Goal: Task Accomplishment & Management: Use online tool/utility

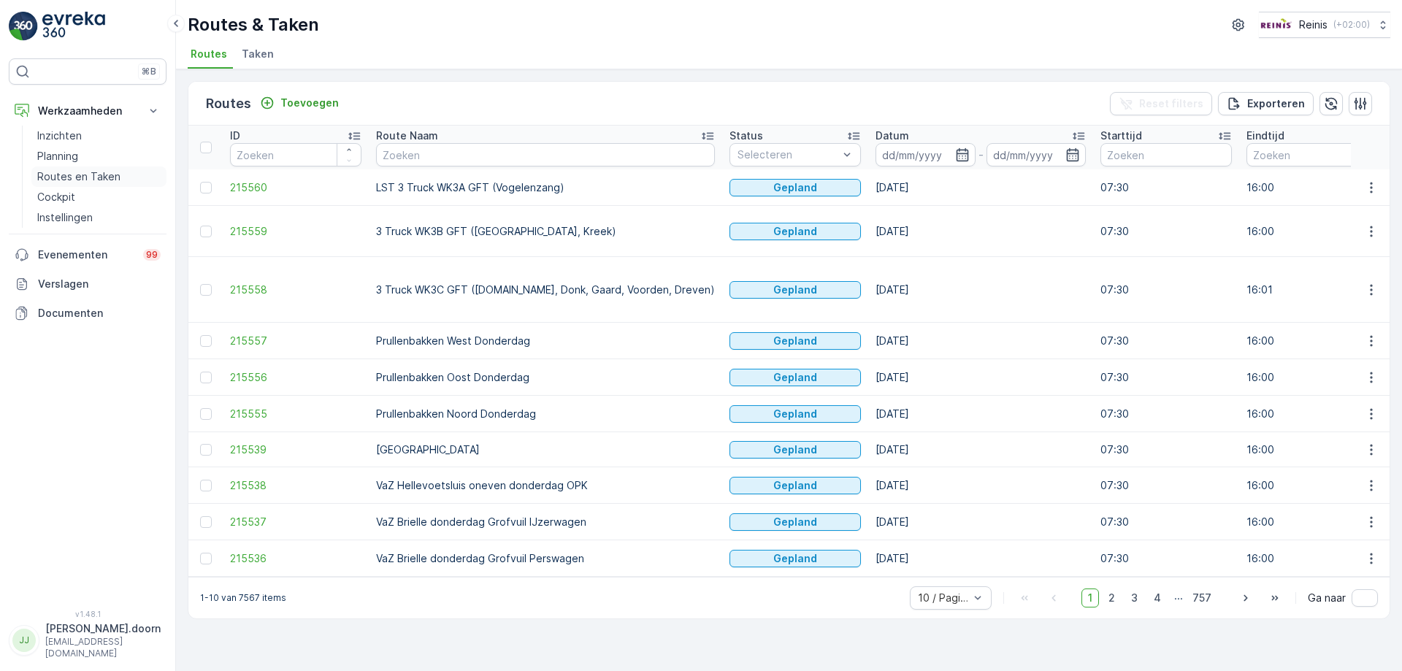
click at [64, 176] on p "Routes en Taken" at bounding box center [78, 176] width 83 height 15
click at [955, 152] on icon "button" at bounding box center [962, 154] width 15 height 15
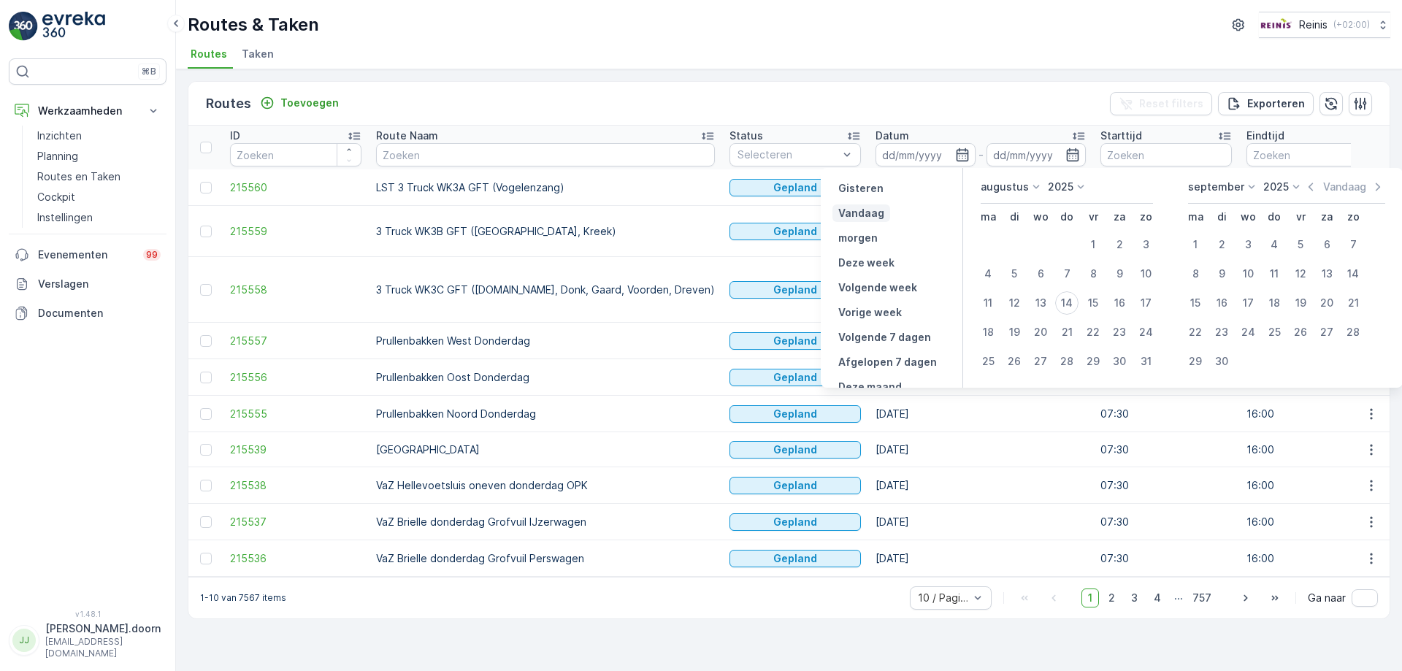
click at [869, 217] on p "Vandaag" at bounding box center [861, 213] width 46 height 15
type input "[DATE]"
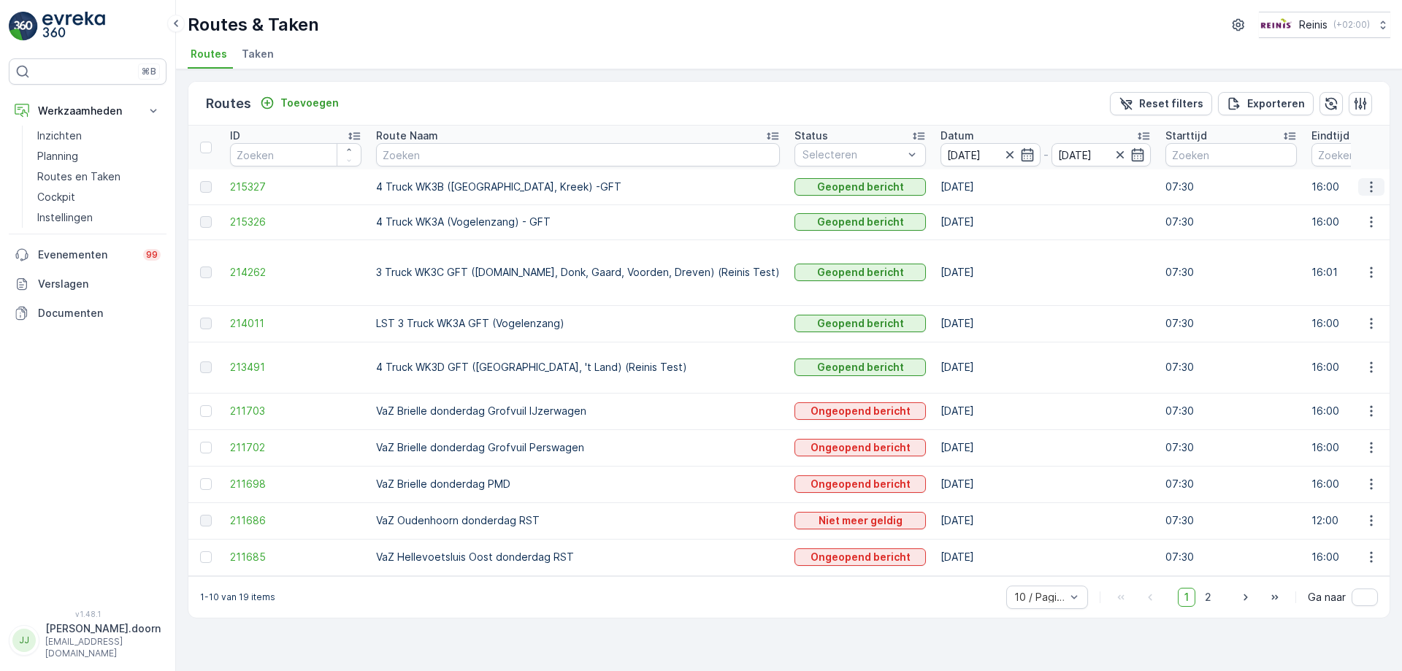
click at [1370, 187] on icon "button" at bounding box center [1371, 186] width 2 height 11
click at [1197, 234] on td "07:30" at bounding box center [1231, 221] width 146 height 35
click at [1376, 218] on icon "button" at bounding box center [1371, 222] width 15 height 15
click at [1348, 264] on span "Toon route tracking" at bounding box center [1348, 264] width 98 height 15
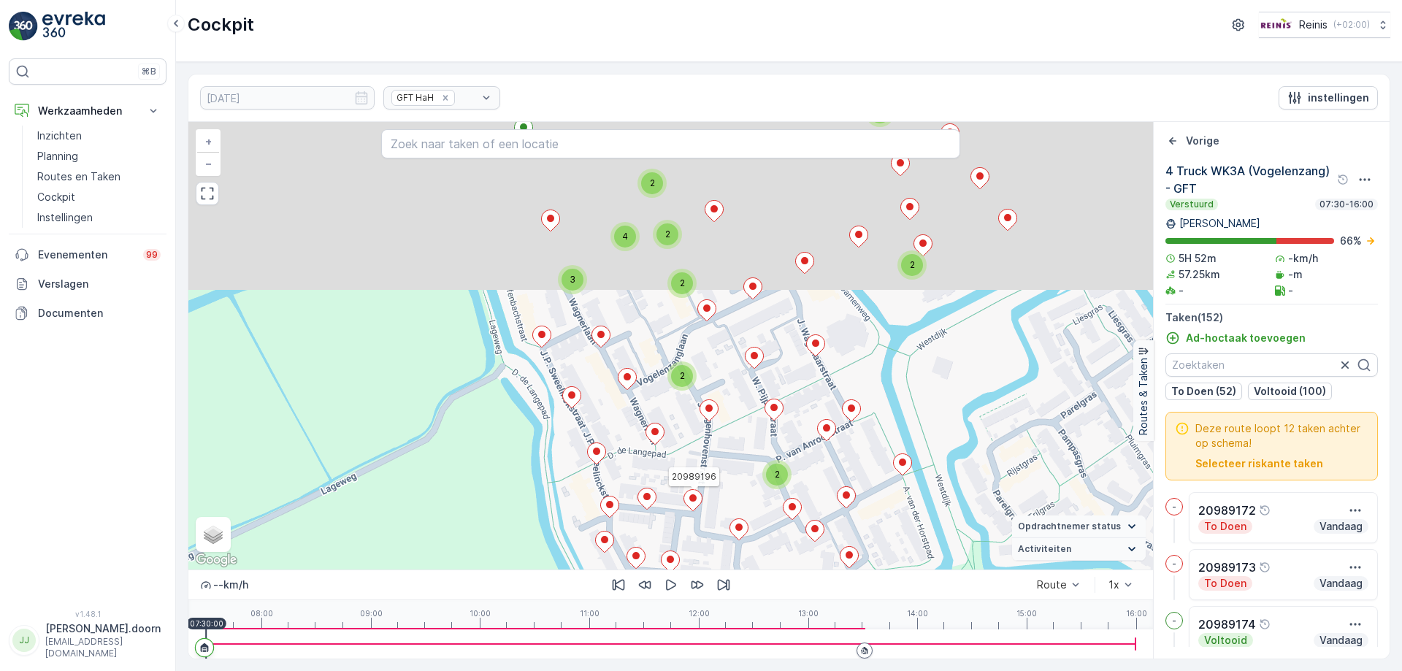
drag, startPoint x: 690, startPoint y: 261, endPoint x: 717, endPoint y: 442, distance: 183.8
click at [700, 490] on icon at bounding box center [693, 500] width 18 height 21
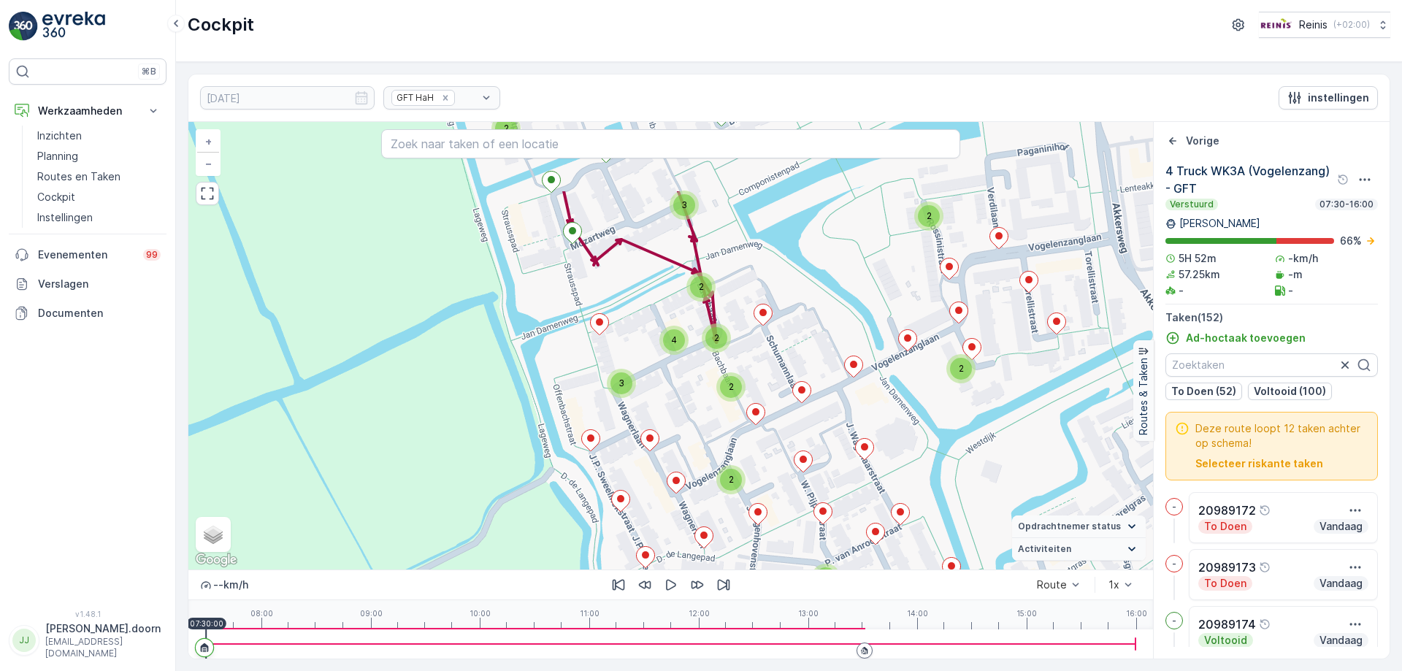
drag, startPoint x: 747, startPoint y: 260, endPoint x: 791, endPoint y: 374, distance: 122.0
click at [791, 374] on div "2 2 2 2 2 2 2 3 2 2 2 2 2 3 3 4 3 2 2 2 2 2 2 3 2 2 3 4 2 2 2 + − Satelliet sta…" at bounding box center [670, 346] width 964 height 448
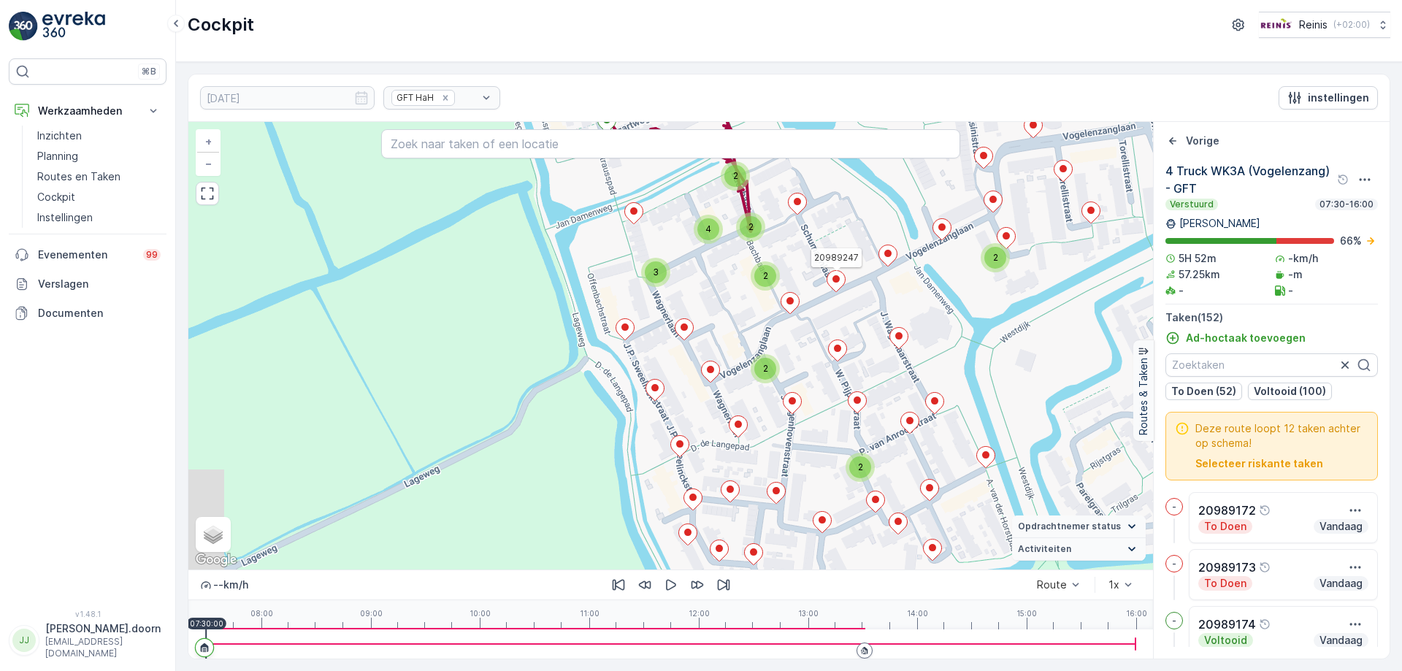
drag, startPoint x: 788, startPoint y: 377, endPoint x: 823, endPoint y: 265, distance: 116.8
click at [823, 265] on div "2 2 2 2 2 2 2 3 2 2 2 2 2 3 3 4 3 2 2 2 2 2 2 3 2 2 3 4 2 2 2 20989247 + − Sate…" at bounding box center [670, 346] width 964 height 448
click at [675, 581] on icon "button" at bounding box center [671, 584] width 15 height 15
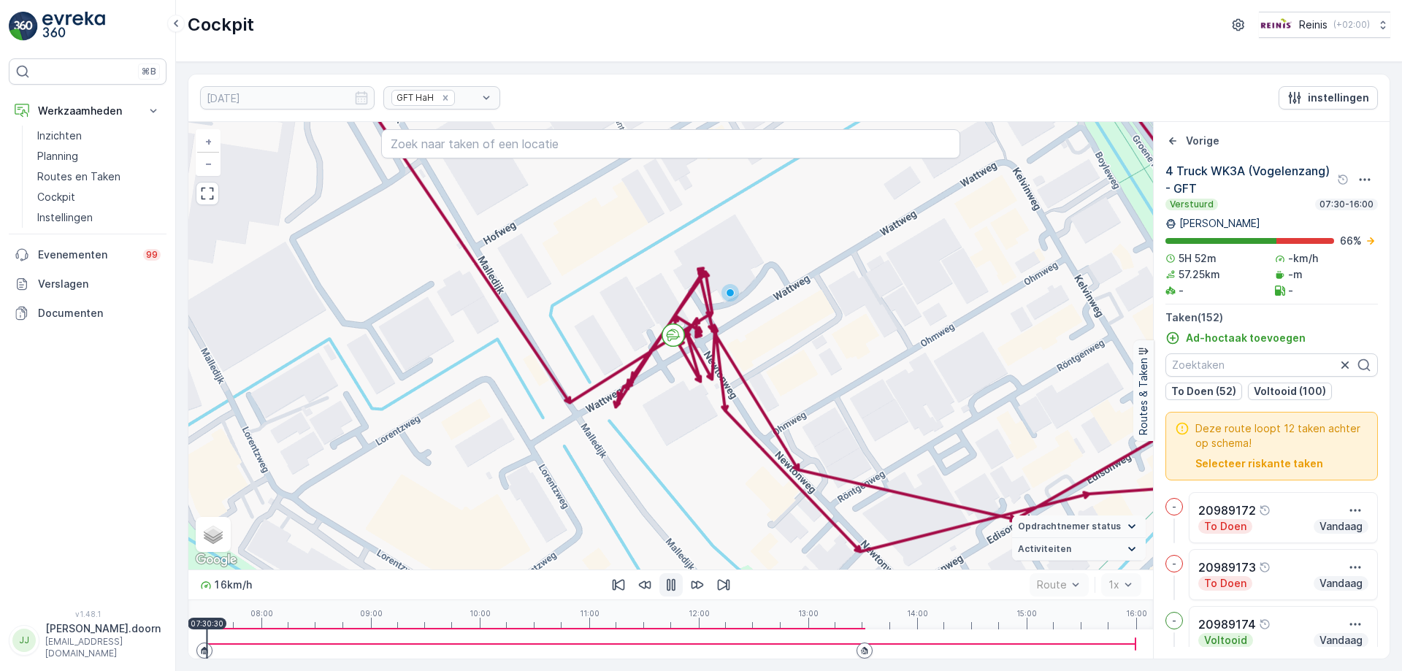
click at [816, 626] on div "08:00 09:00 10:00 11:00 12:00 13:00 14:00 15:00 16:00 07:30:30" at bounding box center [670, 614] width 929 height 29
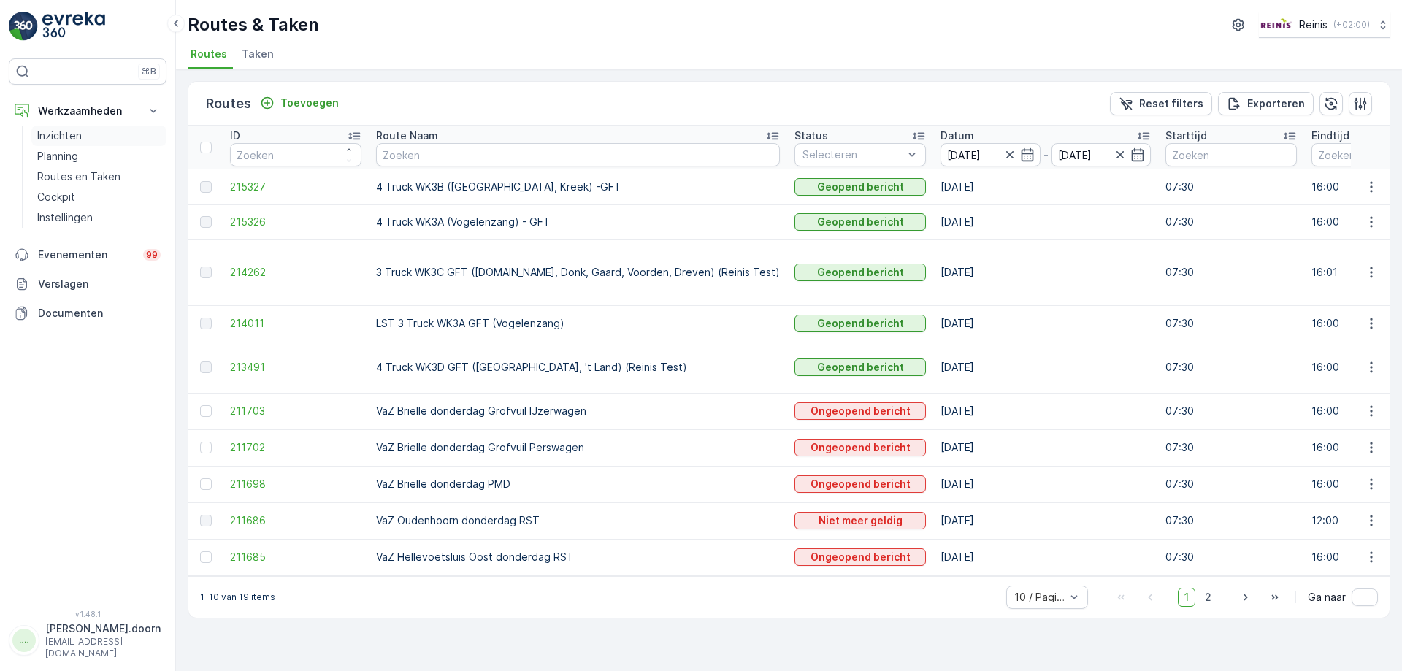
click at [61, 137] on p "Inzichten" at bounding box center [59, 135] width 45 height 15
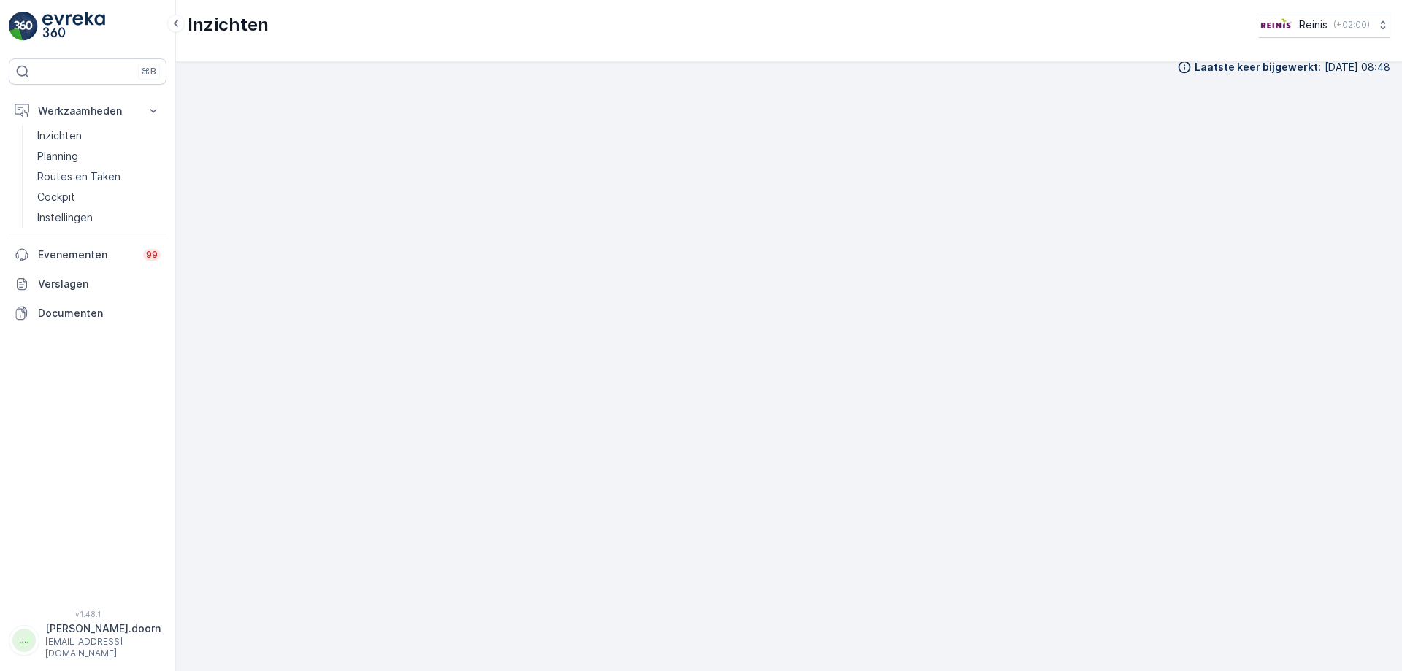
scroll to position [17, 0]
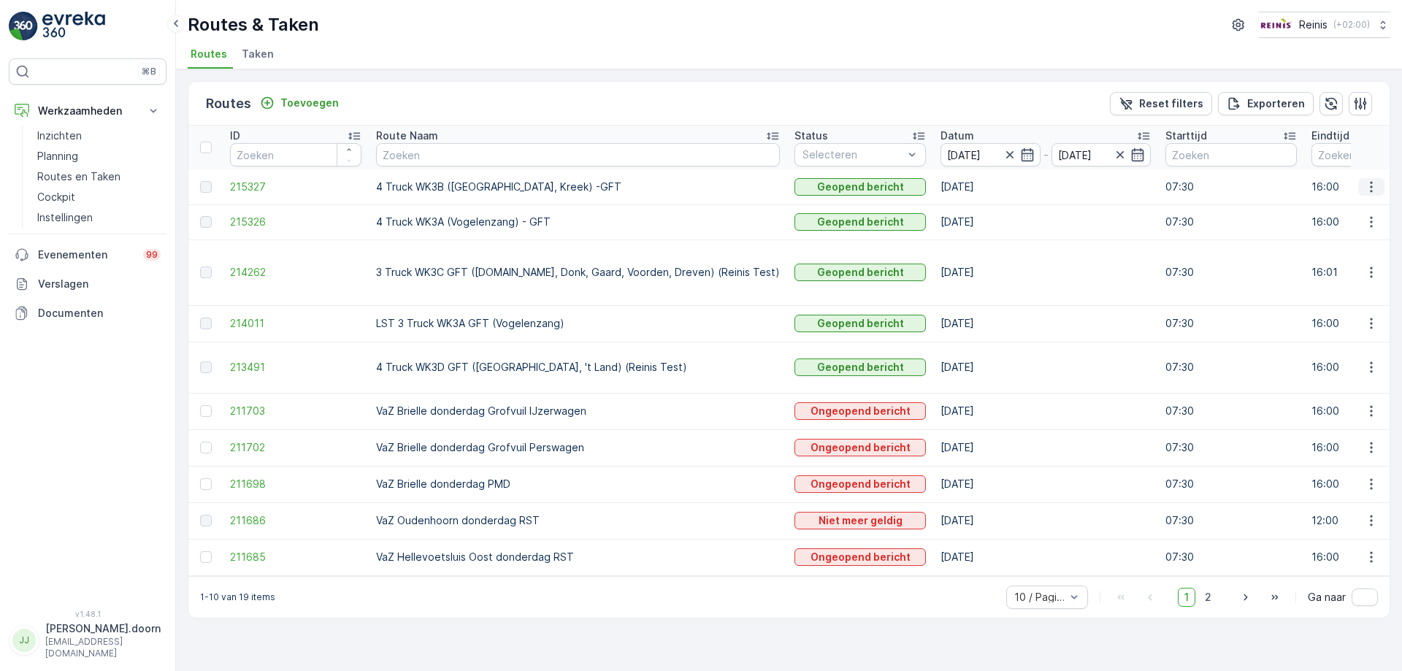
click at [1372, 186] on icon "button" at bounding box center [1371, 186] width 2 height 11
click at [1348, 205] on span "Toon meer details" at bounding box center [1343, 208] width 89 height 15
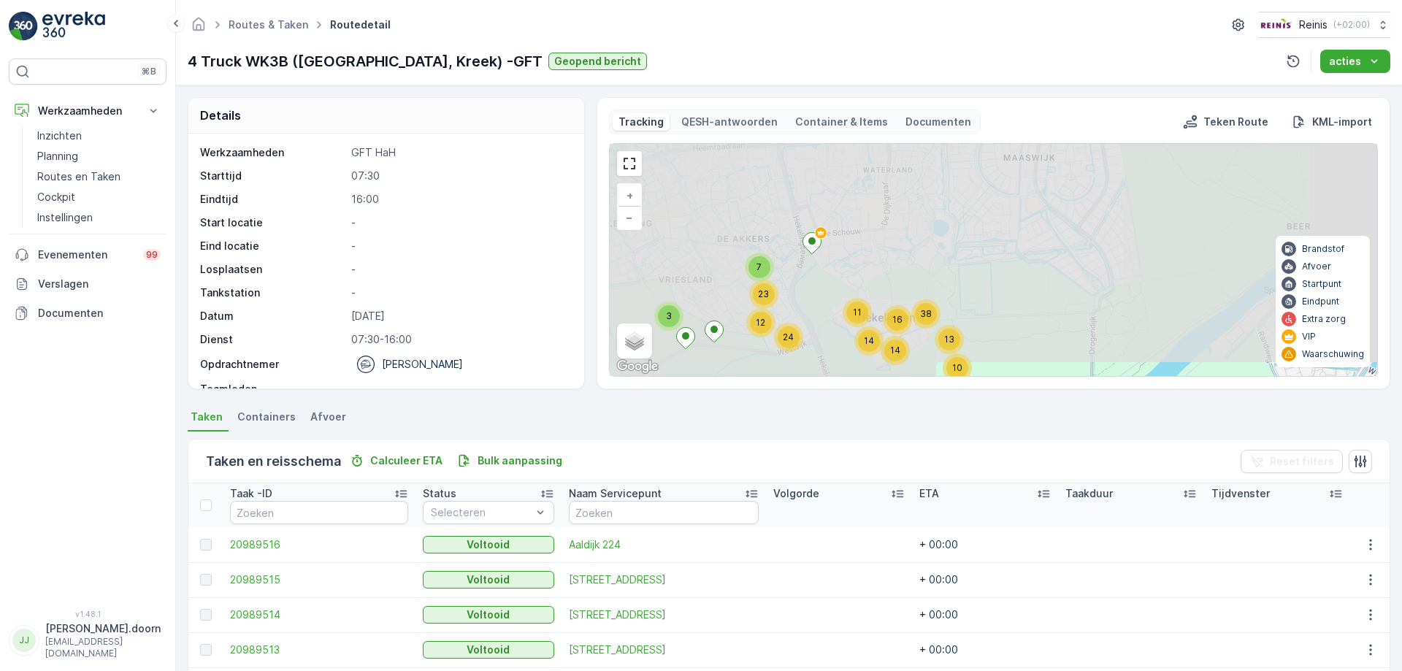
drag, startPoint x: 959, startPoint y: 266, endPoint x: 1429, endPoint y: 442, distance: 502.0
click at [1401, 442] on html "⌘B Werkzaamheden Inzichten Planning Routes en Taken Cockpit Instellingen Evenem…" at bounding box center [701, 335] width 1402 height 671
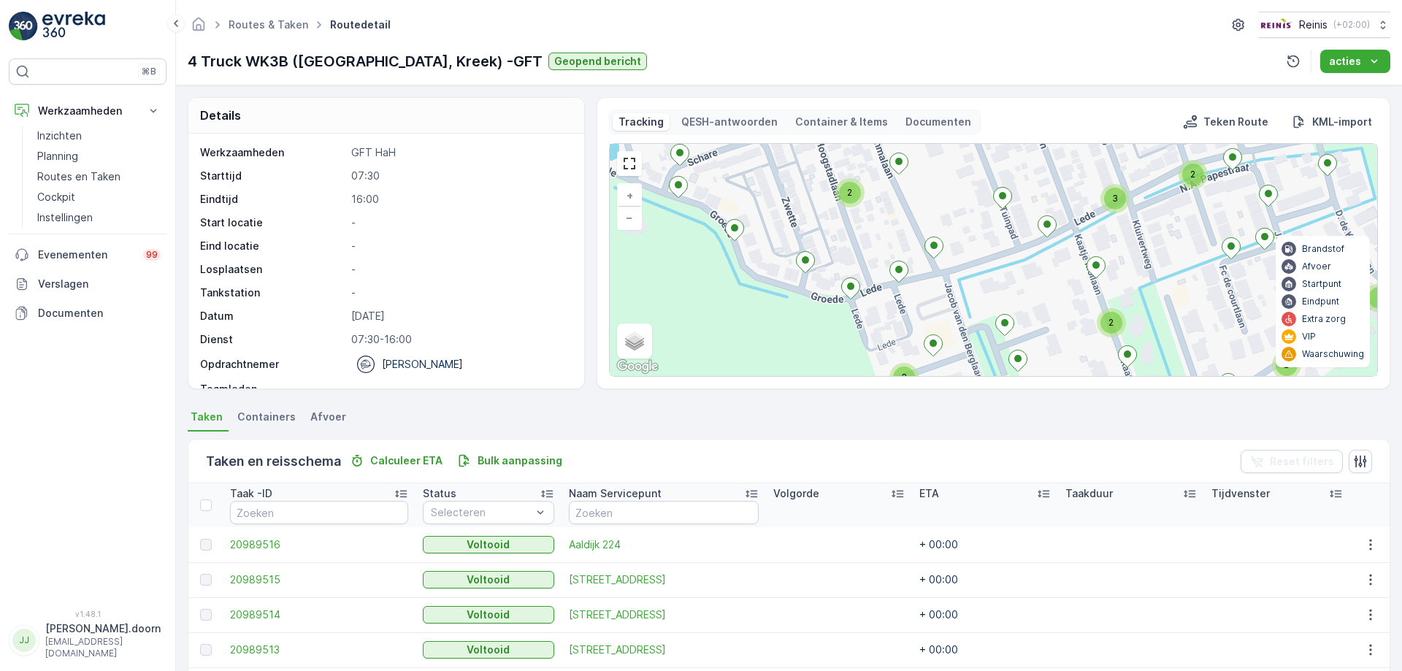
drag, startPoint x: 1093, startPoint y: 285, endPoint x: 994, endPoint y: 222, distance: 116.9
click at [994, 222] on div "4 2 3 2 2 2 4 2 3 3 3 2 2 2 2 3 10 4 5 4 2 2 2 2 2 3 2 4 3 5 2 2 2 + − Satellie…" at bounding box center [993, 260] width 767 height 232
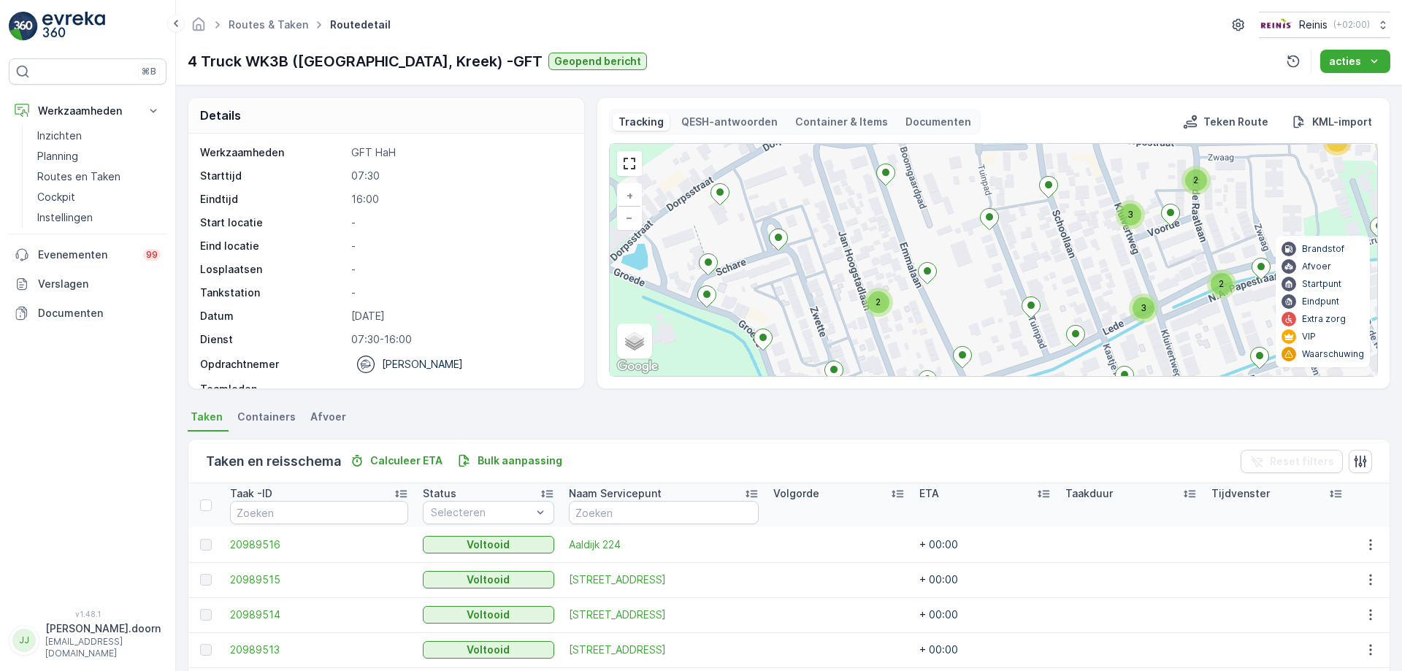
drag, startPoint x: 1002, startPoint y: 234, endPoint x: 1044, endPoint y: 329, distance: 103.9
click at [1036, 350] on div "4 2 3 2 2 2 4 2 3 3 3 2 2 2 2 3 10 4 5 4 2 2 2 2 2 3 2 4 3 5 2 2 2 + − Satellie…" at bounding box center [993, 260] width 767 height 232
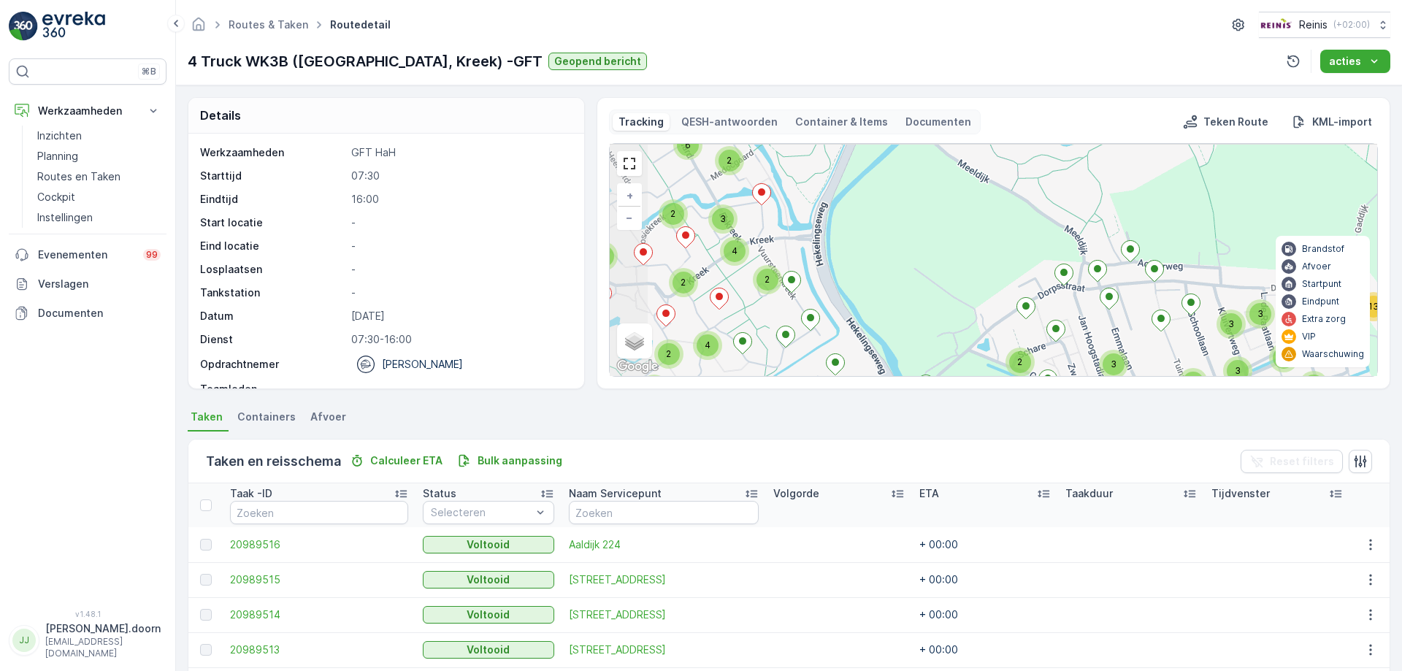
drag, startPoint x: 1040, startPoint y: 272, endPoint x: 1178, endPoint y: 334, distance: 151.6
click at [1178, 334] on div "4 6 2 3 3 3 6 6 2 3 3 3 3 2 2 2 13 13 2 2 6 3 3 4 3 2 3 3 6 8 2 2 2 4 2 3 2 2 2…" at bounding box center [993, 260] width 767 height 232
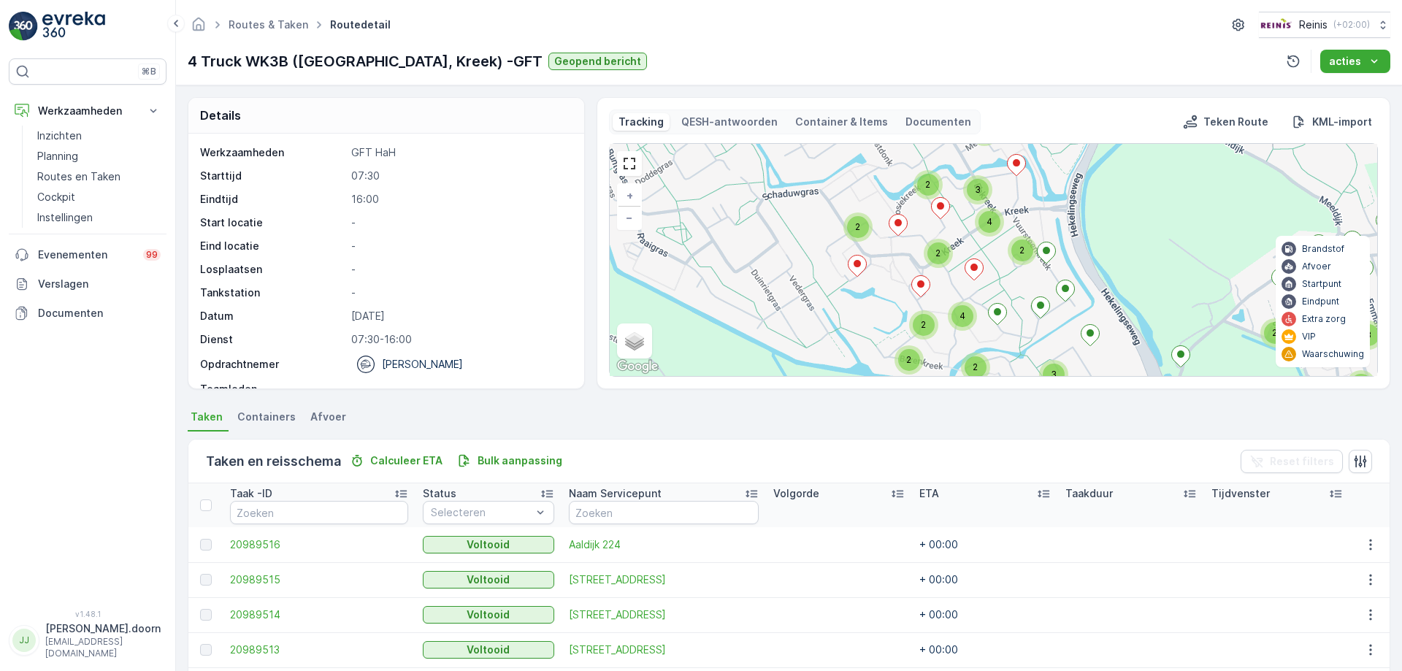
drag, startPoint x: 847, startPoint y: 292, endPoint x: 1102, endPoint y: 263, distance: 257.2
click at [1102, 263] on div "4 6 2 3 3 3 6 6 2 3 3 3 3 2 2 2 13 13 2 2 6 3 3 4 3 2 3 3 6 8 2 2 2 4 2 3 2 2 2…" at bounding box center [993, 260] width 767 height 232
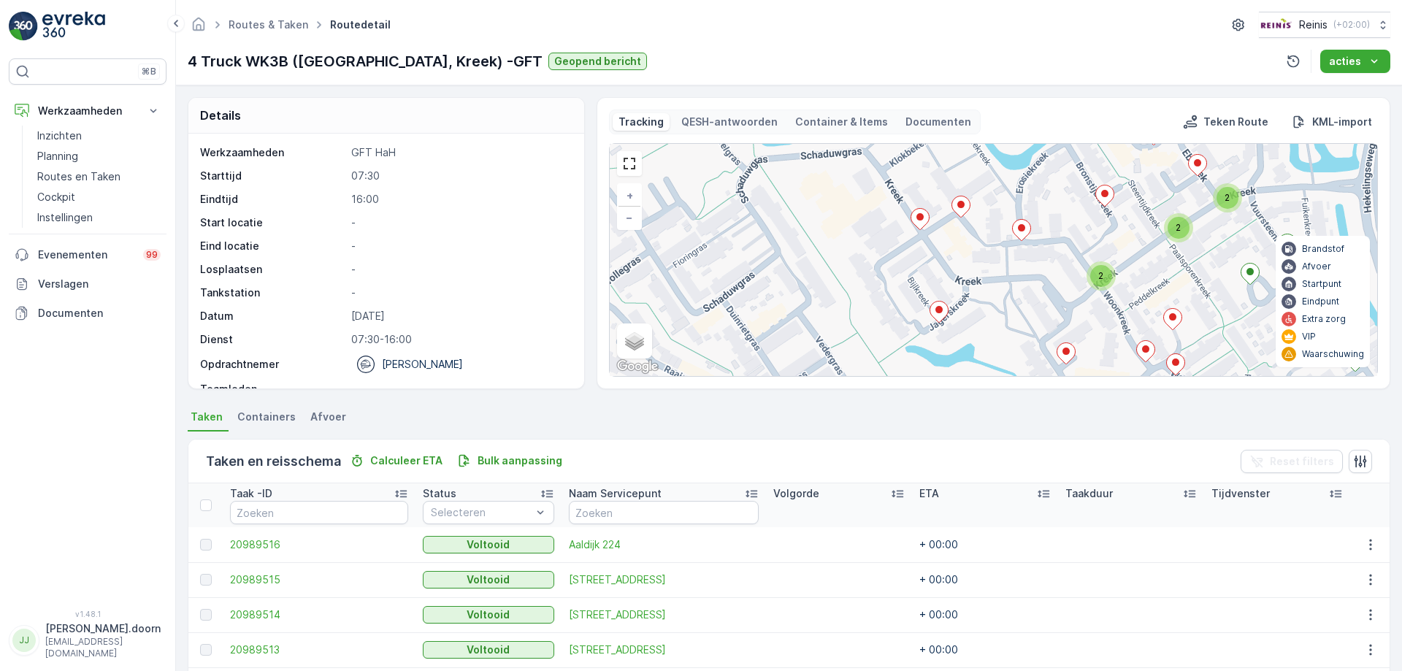
drag, startPoint x: 975, startPoint y: 259, endPoint x: 1261, endPoint y: 357, distance: 301.7
click at [1261, 357] on div "4 2 3 2 2 2 4 2 3 3 3 2 2 2 2 3 10 4 5 4 2 2 2 2 2 3 2 4 3 5 2 2 2 + − Satellie…" at bounding box center [993, 260] width 767 height 232
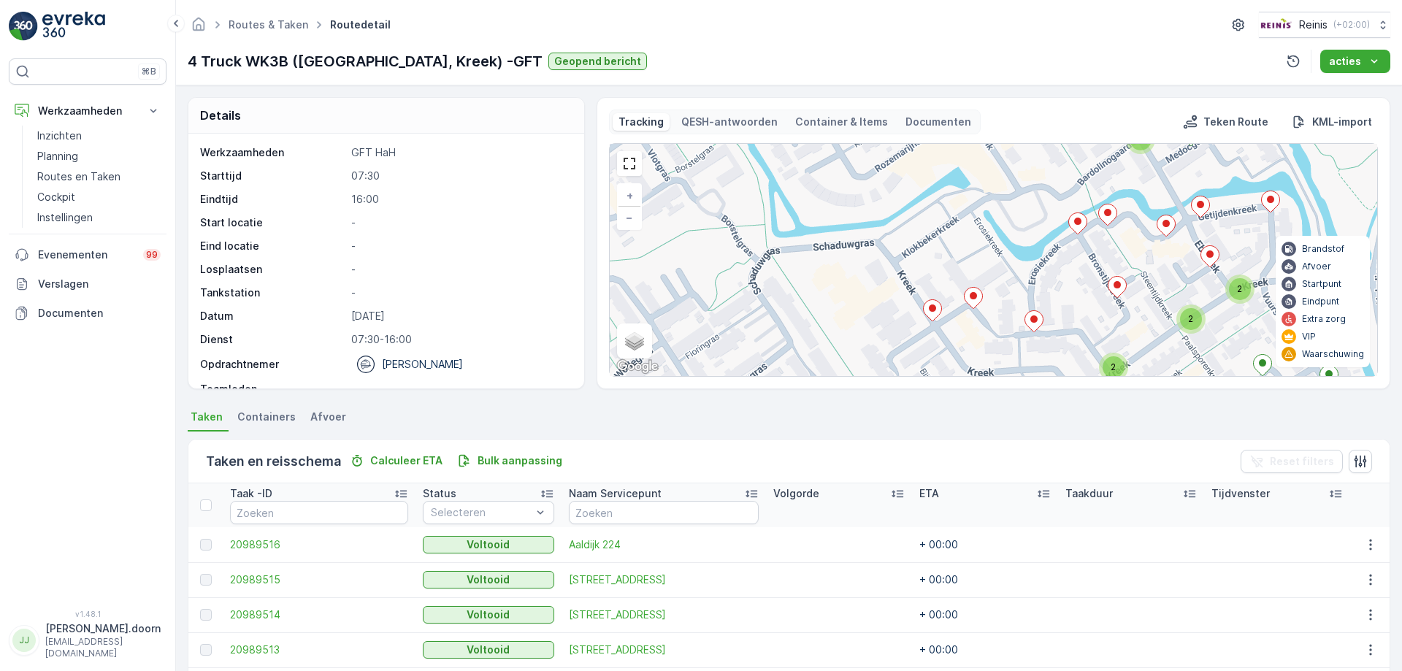
drag, startPoint x: 1195, startPoint y: 263, endPoint x: 1207, endPoint y: 354, distance: 92.1
click at [1207, 354] on div "4 2 3 2 2 2 4 2 3 3 3 2 2 2 2 3 10 4 5 4 2 2 2 2 2 3 2 4 3 5 2 2 2 + − Satellie…" at bounding box center [993, 260] width 767 height 232
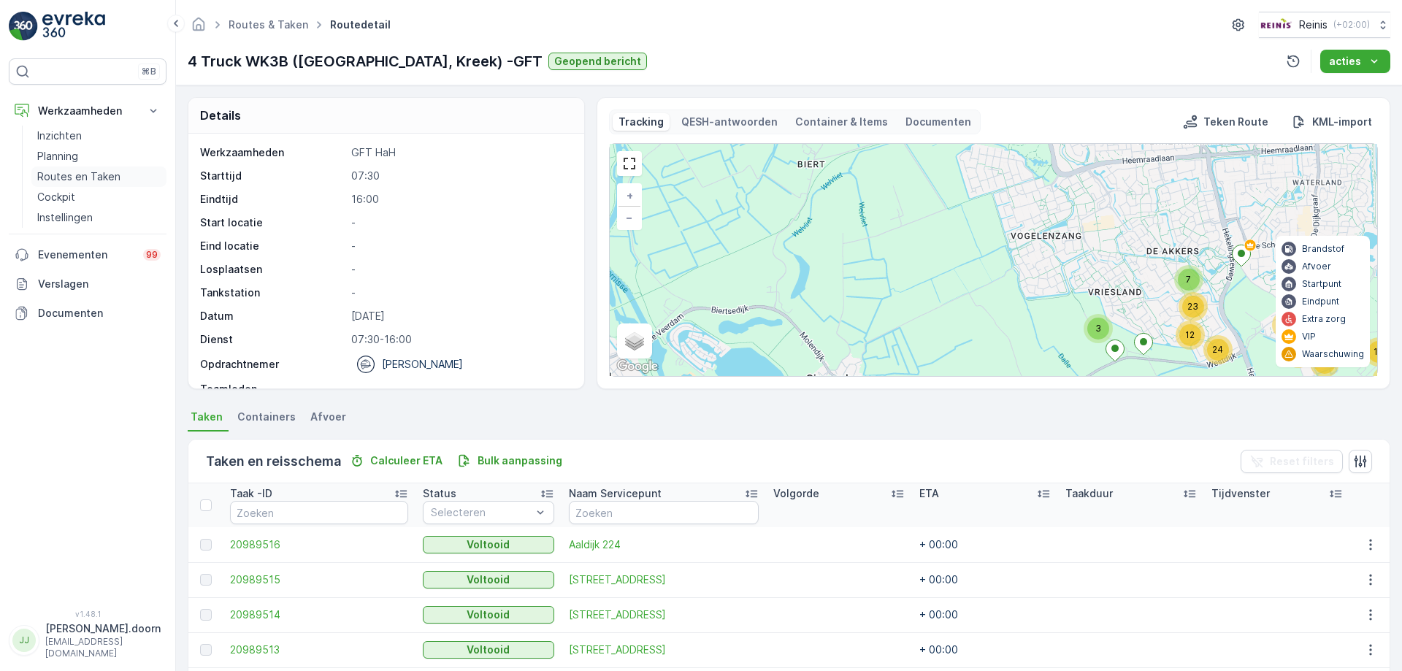
click at [61, 174] on p "Routes en Taken" at bounding box center [78, 176] width 83 height 15
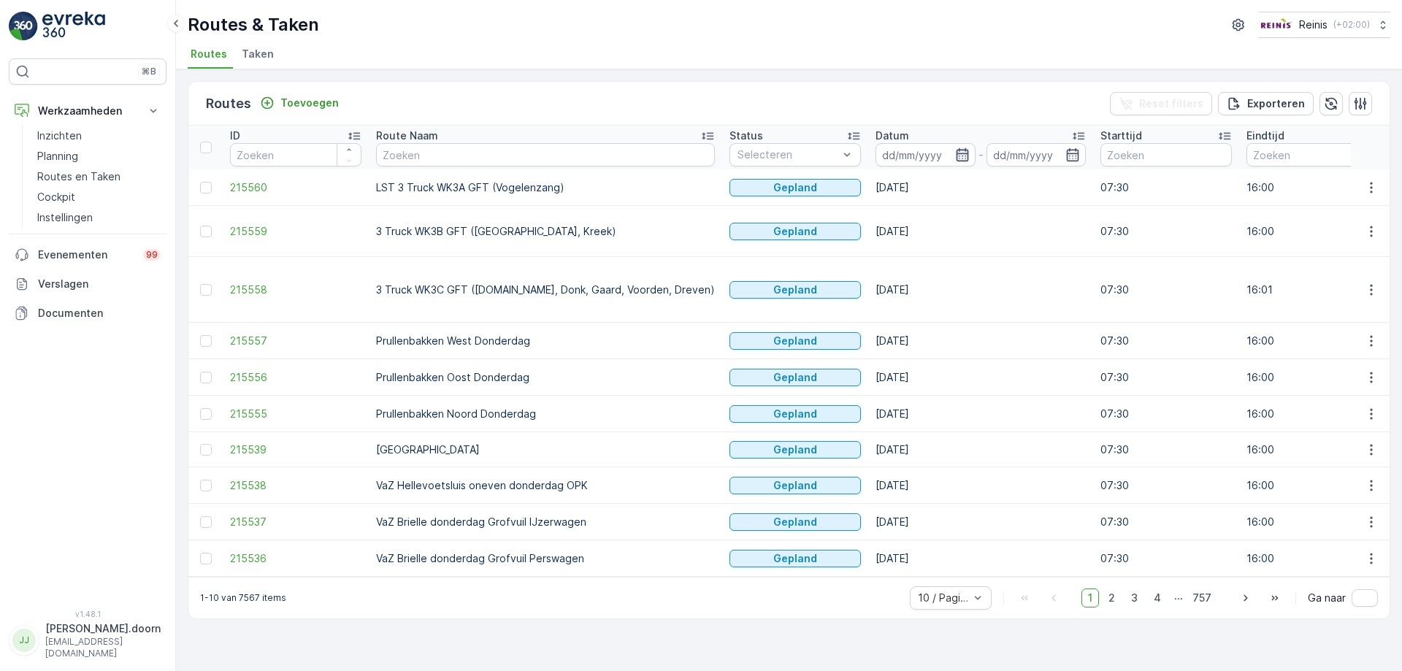
click at [955, 156] on icon "button" at bounding box center [962, 154] width 15 height 15
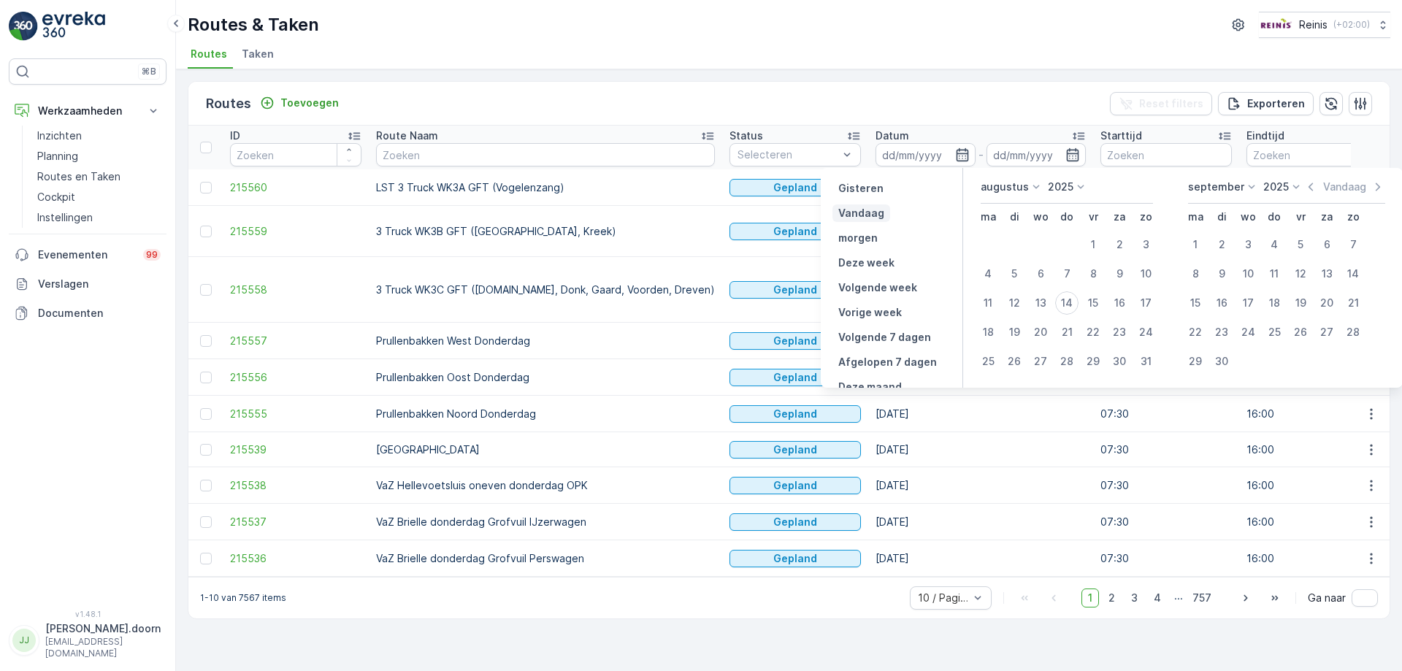
click at [872, 210] on p "Vandaag" at bounding box center [861, 213] width 46 height 15
type input "[DATE]"
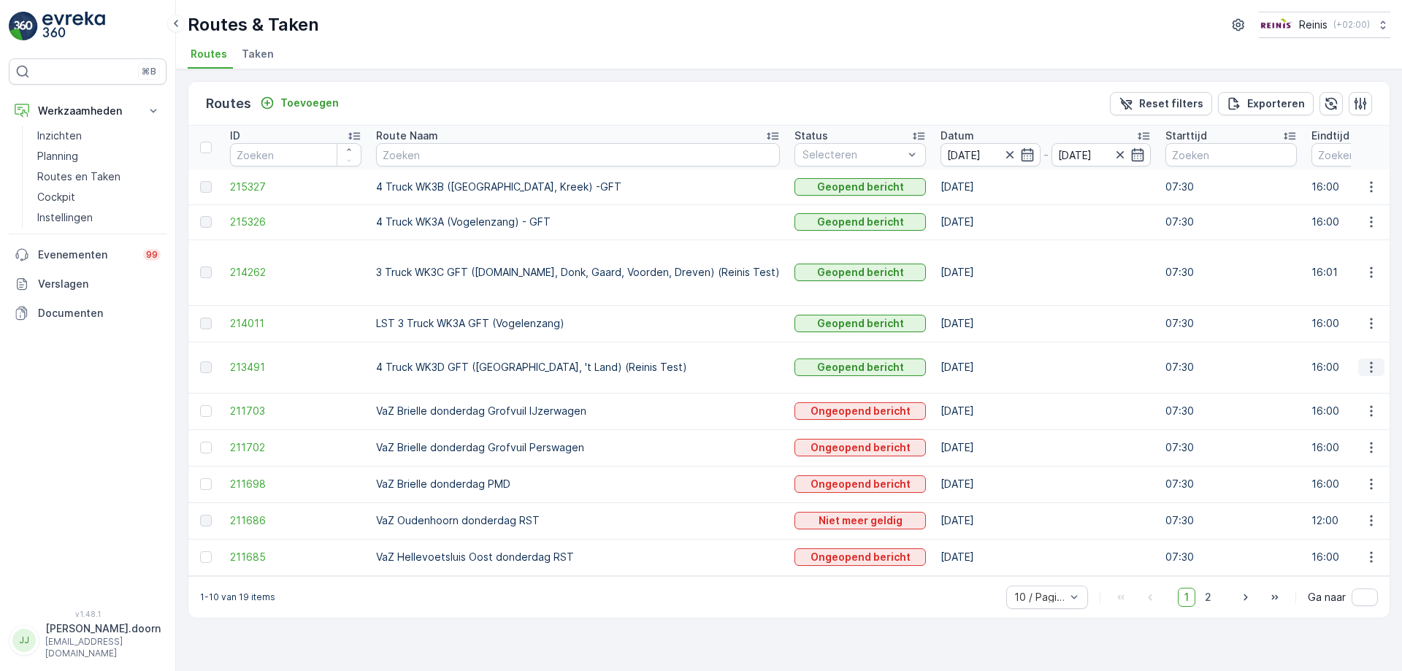
click at [1373, 360] on icon "button" at bounding box center [1371, 367] width 15 height 15
click at [1351, 389] on span "Toon route tracking" at bounding box center [1348, 387] width 98 height 15
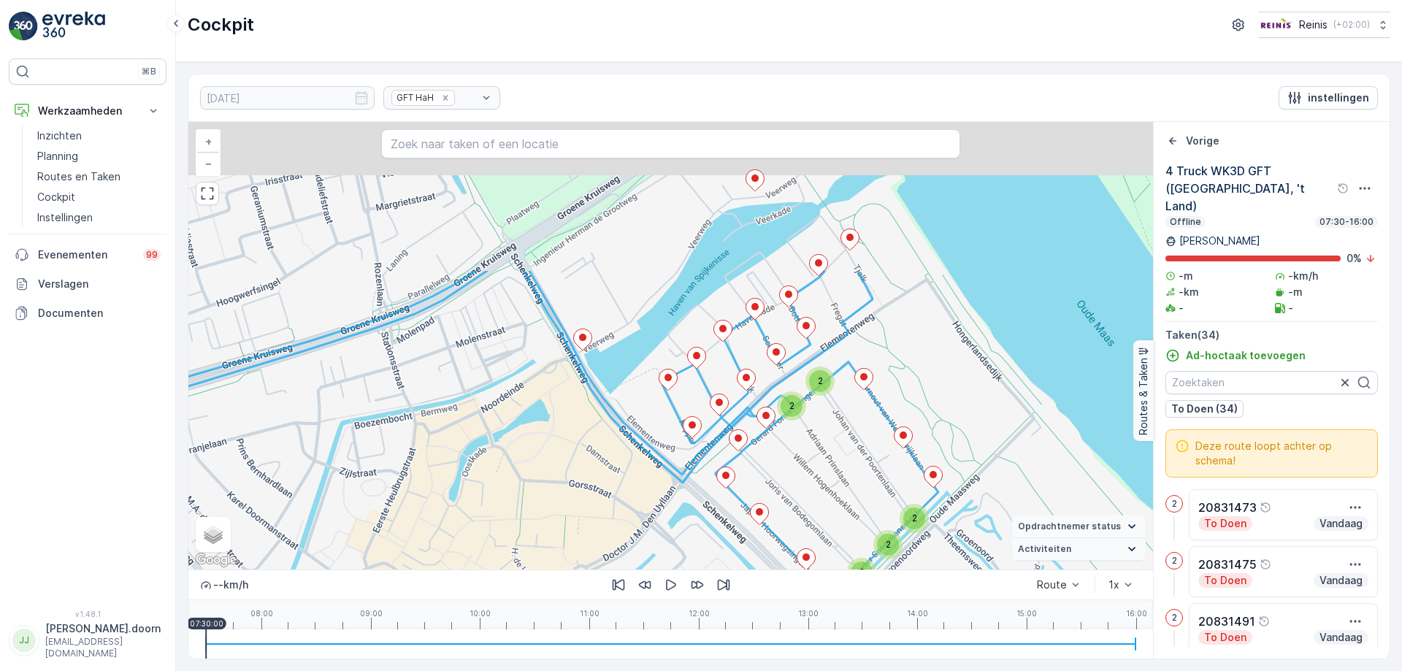
drag, startPoint x: 740, startPoint y: 296, endPoint x: 796, endPoint y: 450, distance: 164.2
click at [798, 489] on div "2 2 2 2 2 + − Satelliet stappenplan Terrein Hybride Leaflet Sneltoetsen Kaartge…" at bounding box center [670, 346] width 964 height 448
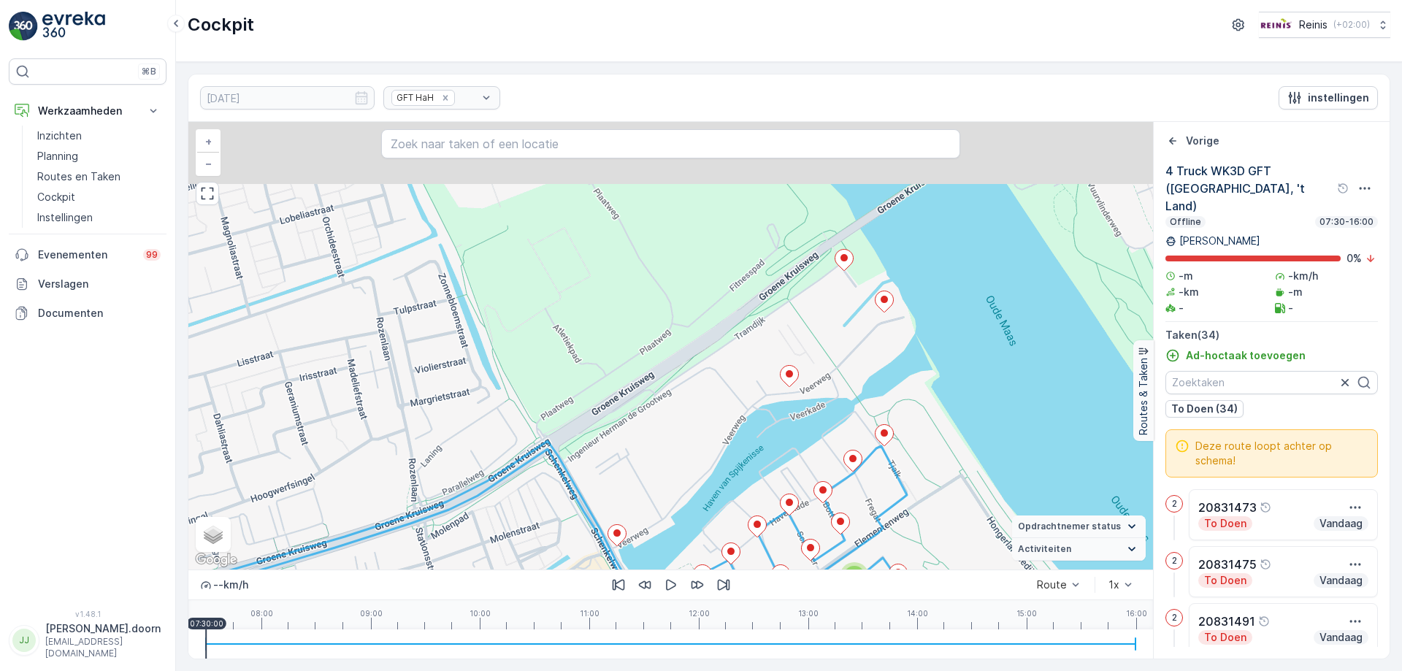
drag, startPoint x: 799, startPoint y: 345, endPoint x: 829, endPoint y: 540, distance: 197.3
click at [830, 545] on div "2 2 2 2 2 4 Truck WK3D GFT (De Haven, 't Land) + − Satelliet stappenplan Terrei…" at bounding box center [670, 346] width 964 height 448
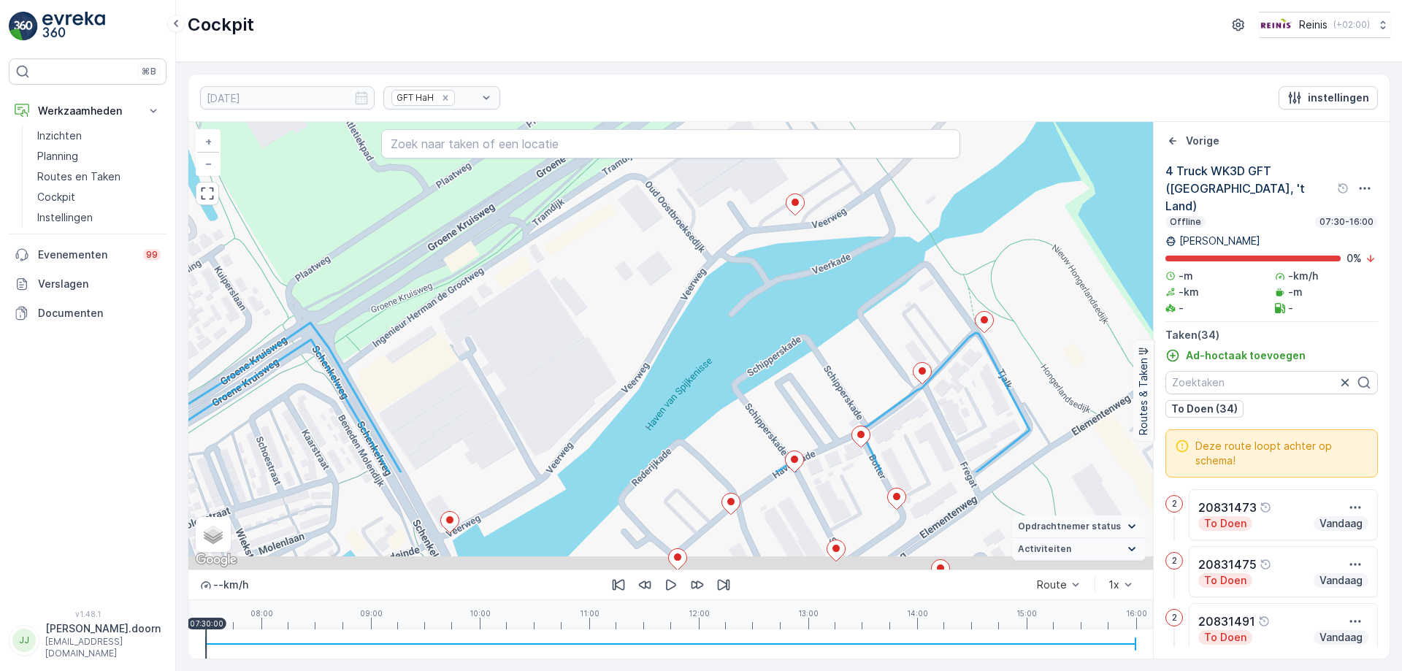
drag, startPoint x: 807, startPoint y: 470, endPoint x: 849, endPoint y: 299, distance: 176.7
click at [849, 300] on div "2 2 2 2 4 Truck WK3D GFT (De Haven, 't Land) + − Satelliet stappenplan Terrein …" at bounding box center [670, 346] width 964 height 448
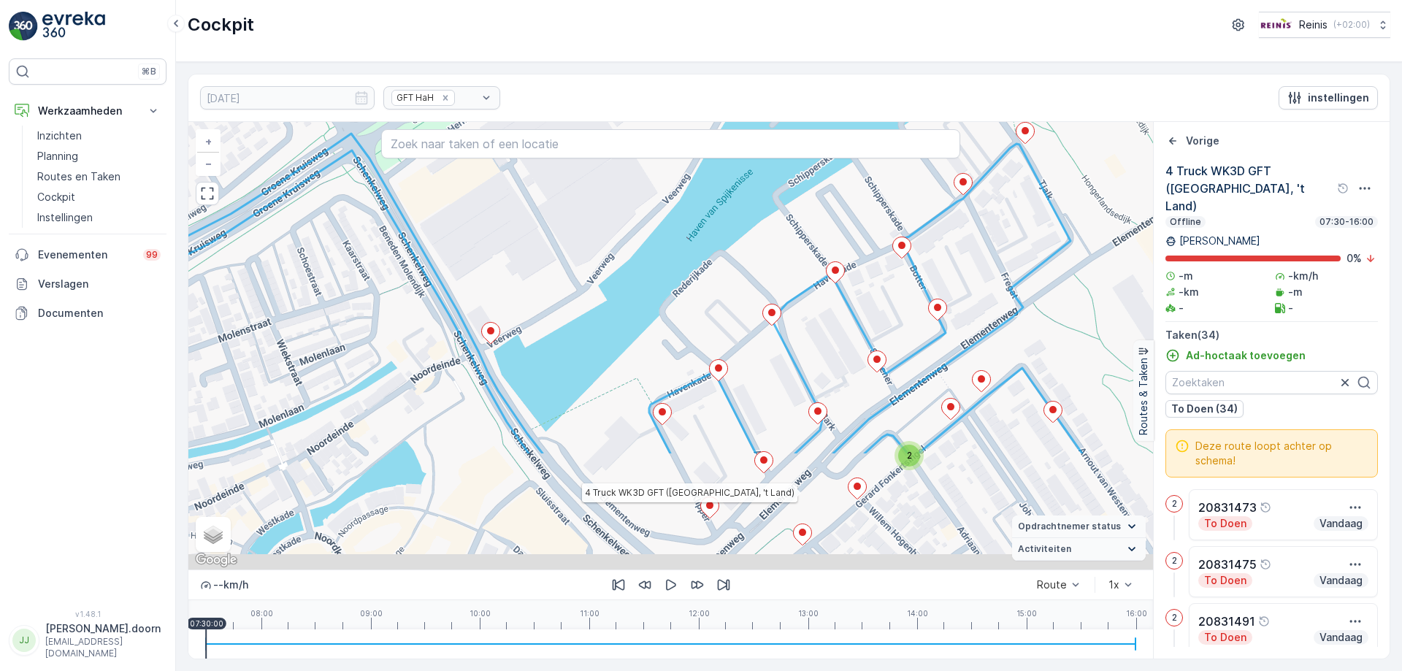
drag, startPoint x: 817, startPoint y: 407, endPoint x: 853, endPoint y: 223, distance: 187.6
click at [853, 224] on div "2 2 2 2 4 Truck WK3D GFT (De Haven, 't Land) + − Satelliet stappenplan Terrein …" at bounding box center [670, 346] width 964 height 448
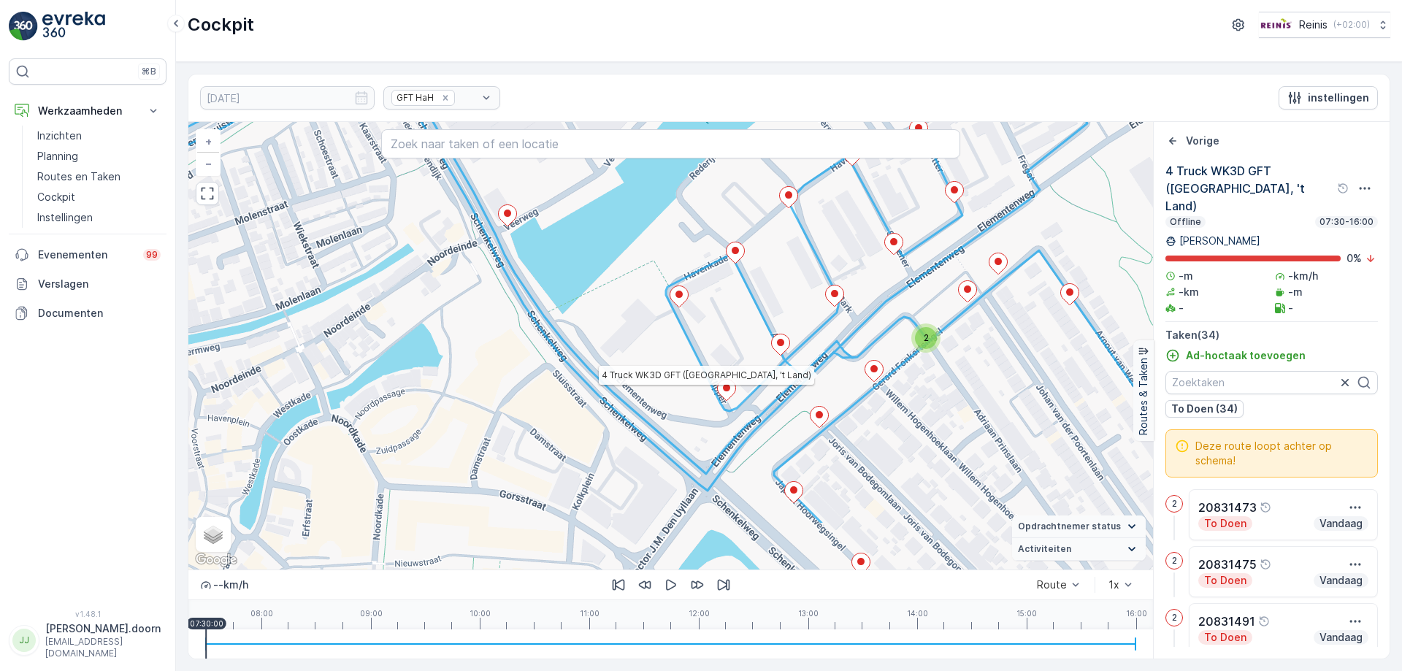
drag, startPoint x: 842, startPoint y: 350, endPoint x: 840, endPoint y: 210, distance: 140.2
click at [840, 211] on div "2 2 2 2 4 Truck WK3D GFT (De Haven, 't Land) + − Satelliet stappenplan Terrein …" at bounding box center [670, 346] width 964 height 448
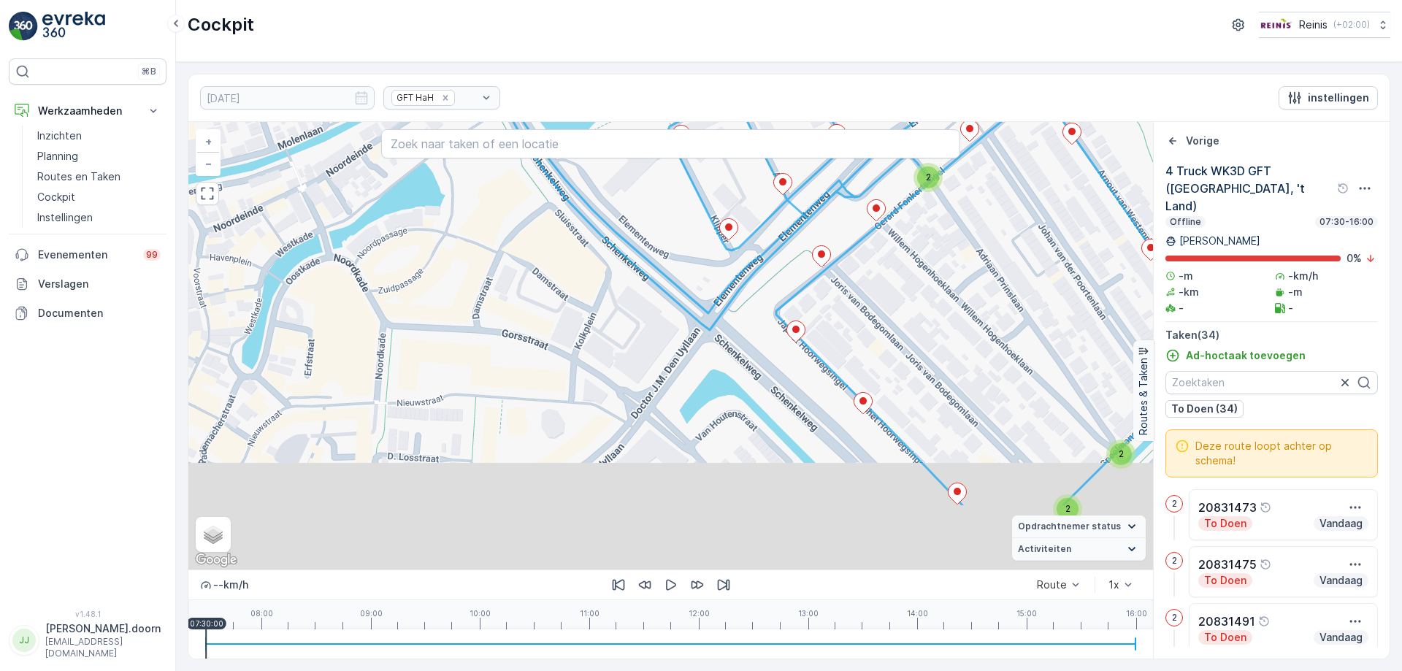
drag, startPoint x: 829, startPoint y: 363, endPoint x: 837, endPoint y: 240, distance: 122.9
click at [837, 240] on div "2 2 2 2 + − Satelliet stappenplan Terrein Hybride Leaflet Sneltoetsen Kaartgege…" at bounding box center [670, 346] width 964 height 448
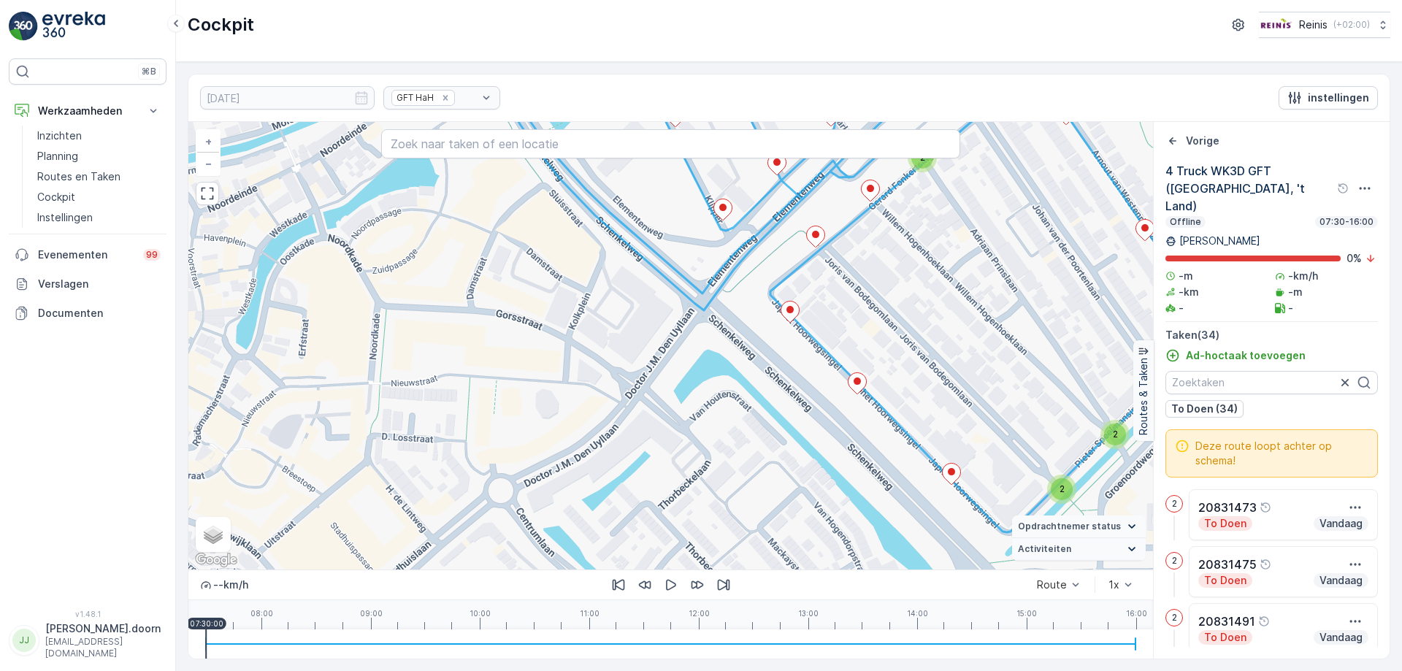
drag, startPoint x: 848, startPoint y: 368, endPoint x: 792, endPoint y: 264, distance: 118.6
click at [803, 272] on div "2 2 2 2 + − Satelliet stappenplan Terrein Hybride Leaflet Sneltoetsen Kaartgege…" at bounding box center [670, 346] width 964 height 448
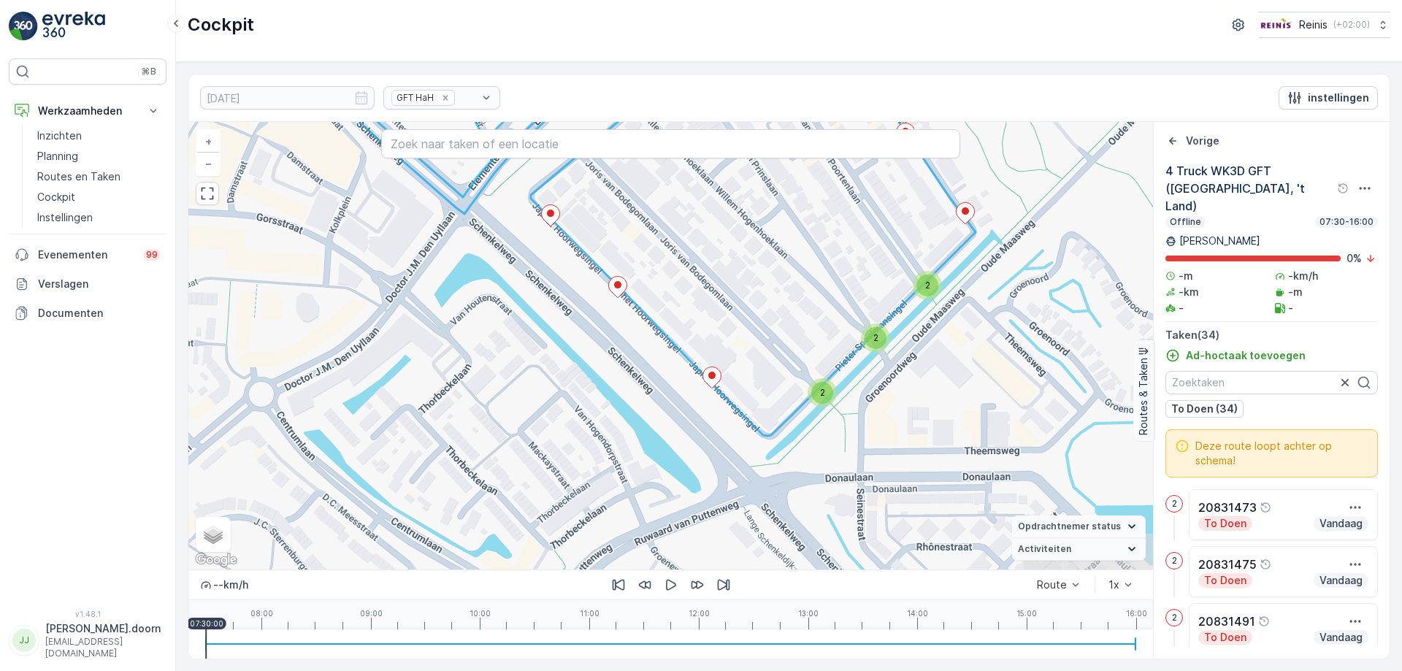
drag, startPoint x: 885, startPoint y: 276, endPoint x: 725, endPoint y: 309, distance: 163.2
click at [725, 309] on div "2 2 2 2 + − Satelliet stappenplan Terrein Hybride Leaflet Sneltoetsen Kaartgege…" at bounding box center [670, 346] width 964 height 448
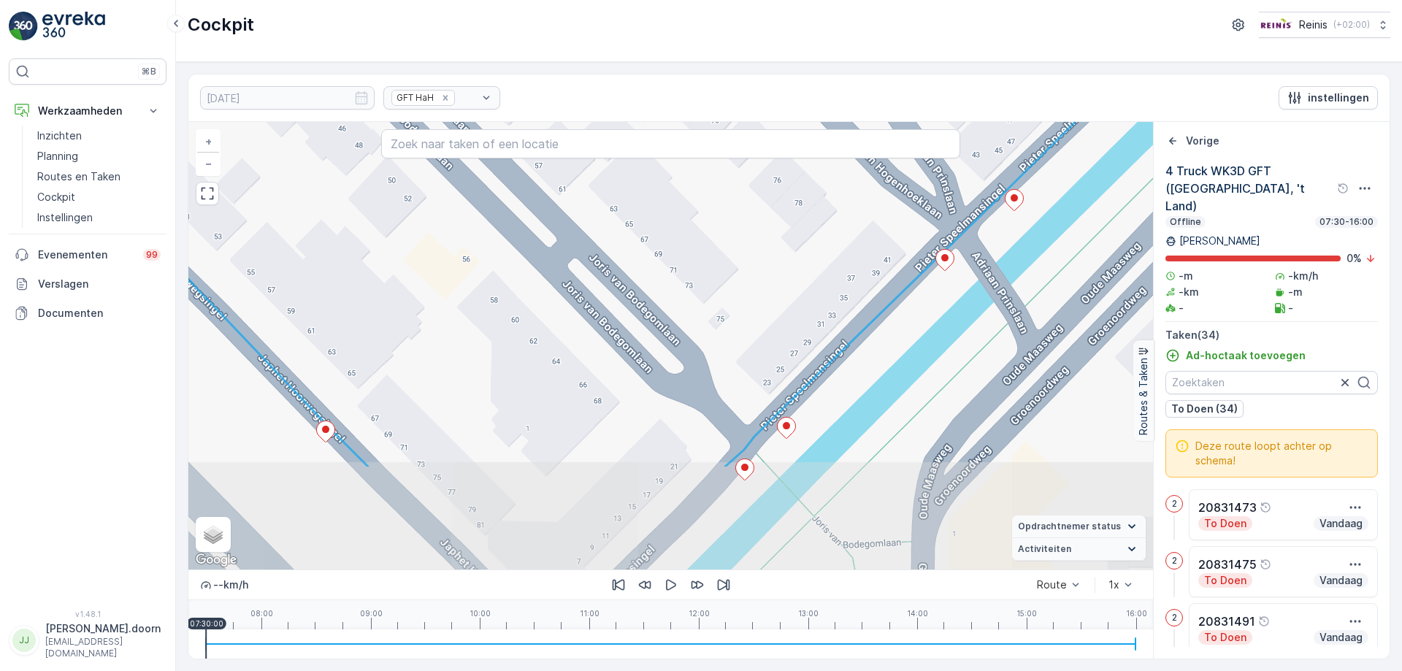
drag, startPoint x: 935, startPoint y: 383, endPoint x: 850, endPoint y: 235, distance: 170.7
click at [850, 235] on div "+ − Satelliet stappenplan Terrein Hybride Leaflet Sneltoetsen Kaartgegevens Kaa…" at bounding box center [670, 346] width 964 height 448
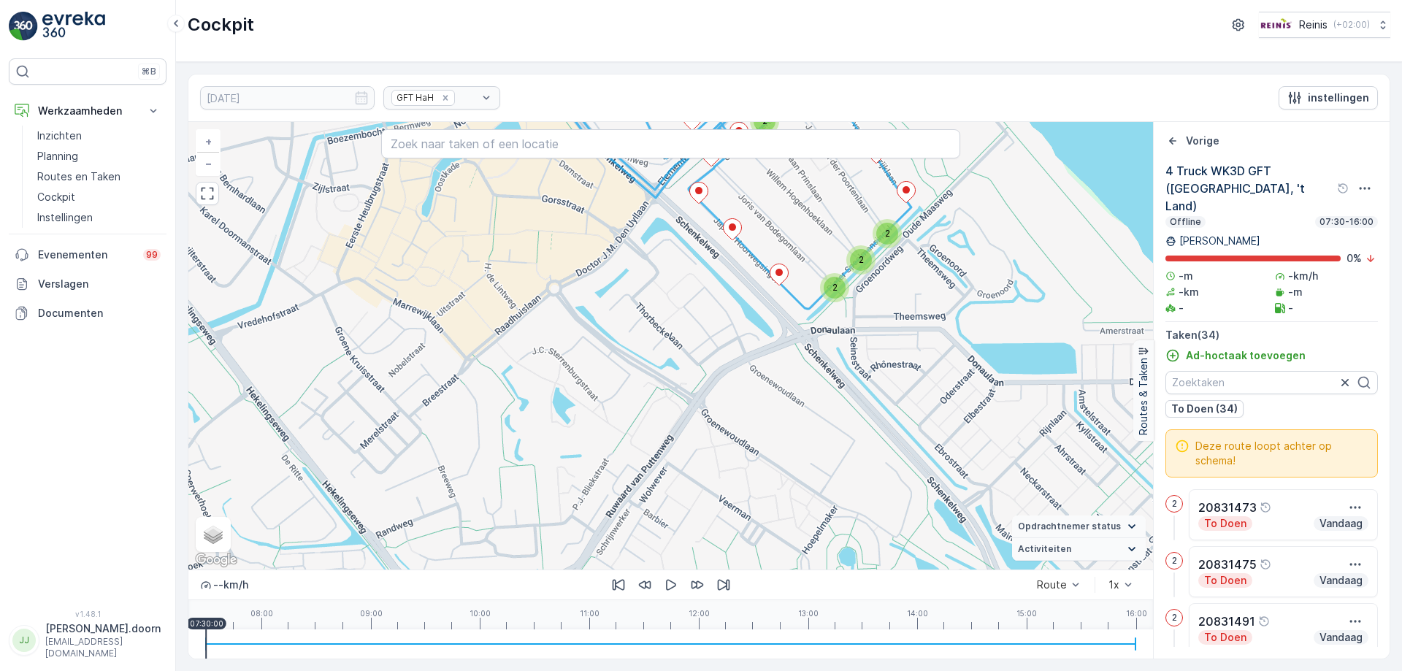
drag, startPoint x: 850, startPoint y: 239, endPoint x: 841, endPoint y: 396, distance: 157.2
click at [842, 395] on div "2 2 2 2 2 + − Satelliet stappenplan Terrein Hybride Leaflet Sneltoetsen Kaartge…" at bounding box center [670, 346] width 964 height 448
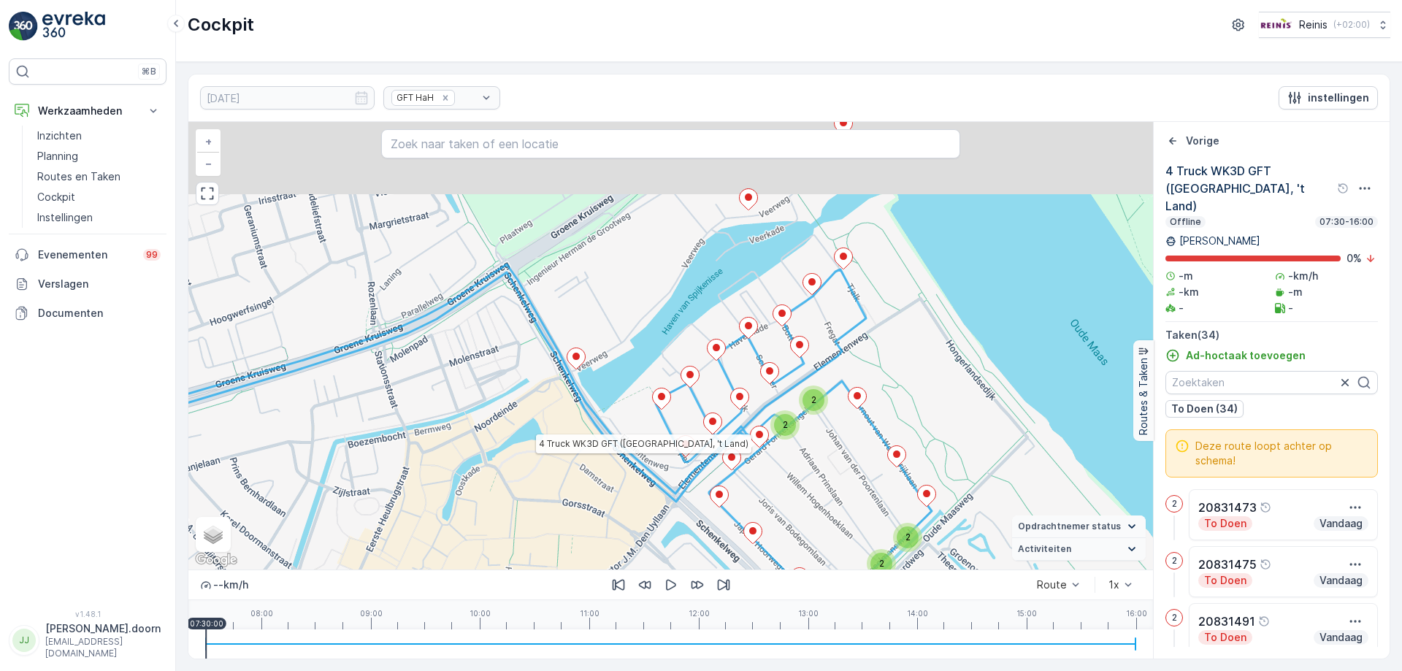
drag, startPoint x: 806, startPoint y: 321, endPoint x: 830, endPoint y: 454, distance: 135.0
click at [827, 476] on div "2 2 2 2 2 4 Truck WK3D GFT (De Haven, 't Land) + − Satelliet stappenplan Terrei…" at bounding box center [670, 346] width 964 height 448
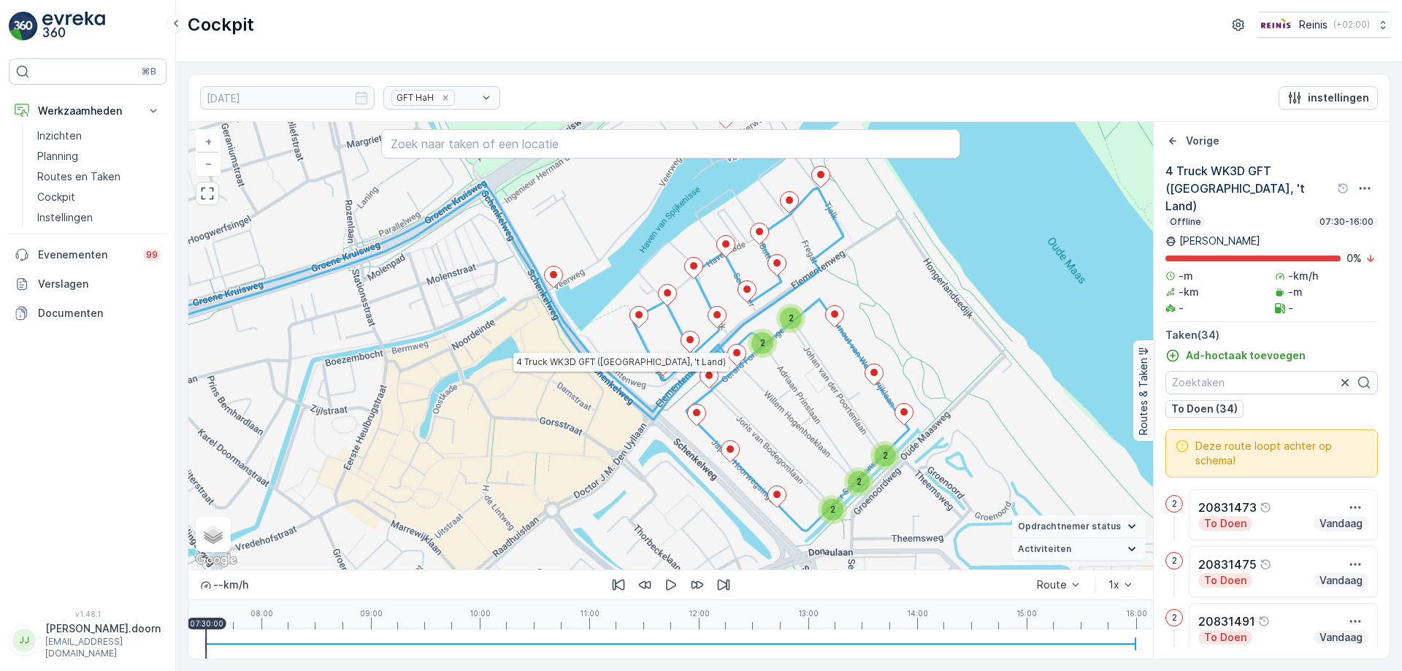
click at [854, 524] on div "2 2 2 2 2 4 Truck WK3D GFT (De Haven, 't Land) + − Satelliet stappenplan Terrei…" at bounding box center [670, 346] width 964 height 448
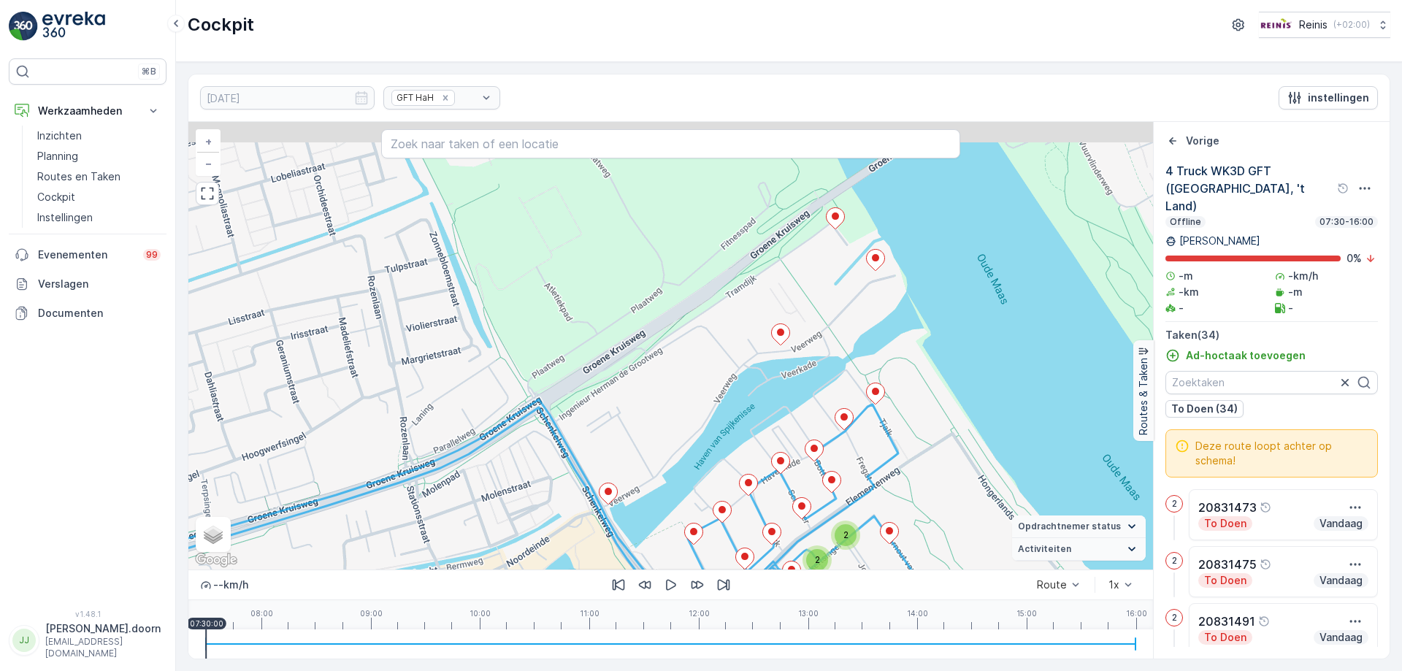
drag, startPoint x: 856, startPoint y: 480, endPoint x: 879, endPoint y: 545, distance: 69.0
click at [879, 545] on div "2 2 2 2 2 4 Truck WK3D GFT (De Haven, 't Land) + − Satelliet stappenplan Terrei…" at bounding box center [670, 346] width 964 height 448
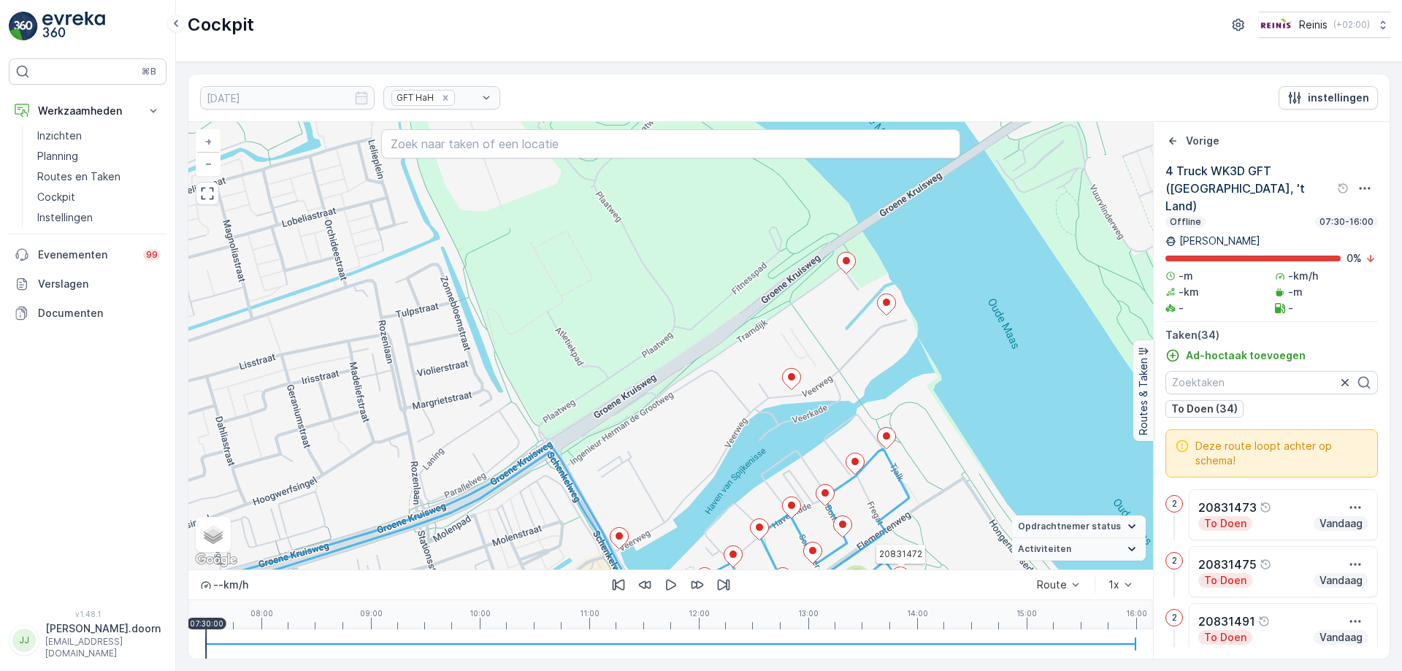
drag, startPoint x: 867, startPoint y: 491, endPoint x: 879, endPoint y: 533, distance: 43.2
click at [879, 533] on div "2 2 2 2 2 20831472 + − Satelliet stappenplan Terrein Hybride Leaflet Sneltoetse…" at bounding box center [670, 346] width 964 height 448
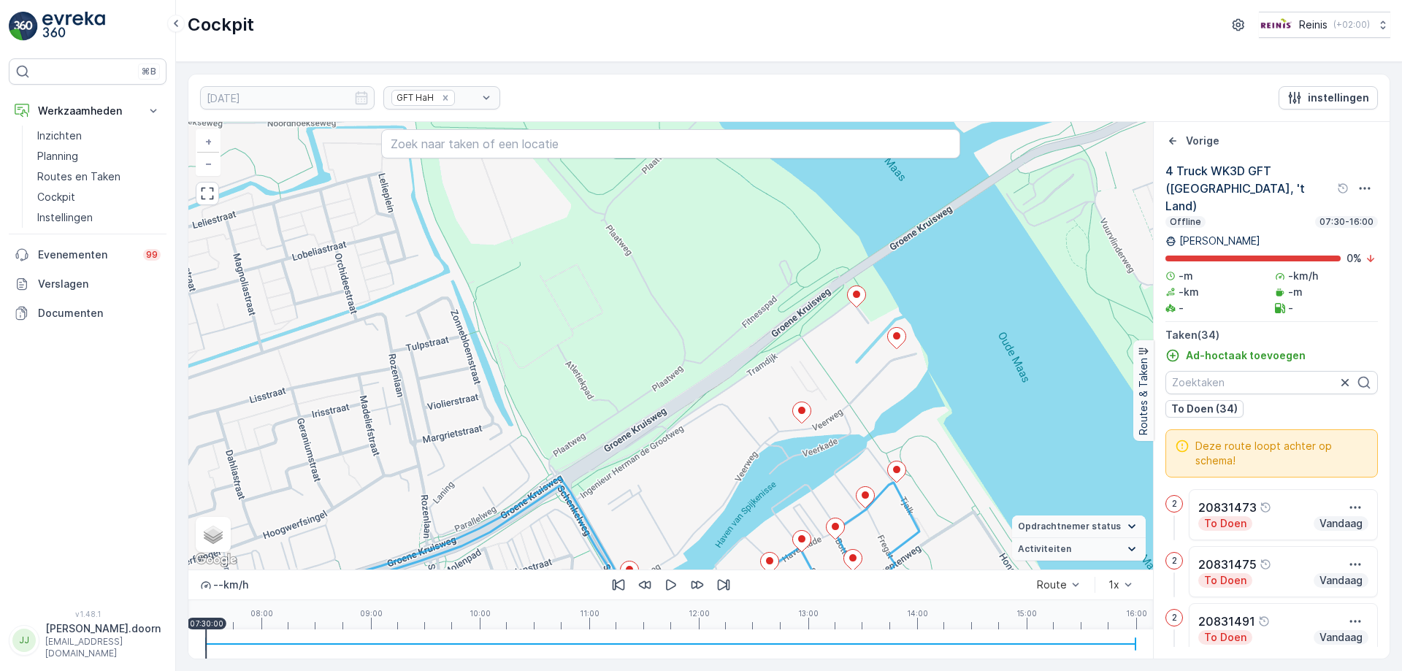
drag, startPoint x: 872, startPoint y: 478, endPoint x: 890, endPoint y: 546, distance: 70.3
click at [890, 546] on div "2 2 2 2 2 20831472 4 Truck WK3D GFT (De Haven, 't Land) 20831481 + − Satelliet …" at bounding box center [670, 346] width 964 height 448
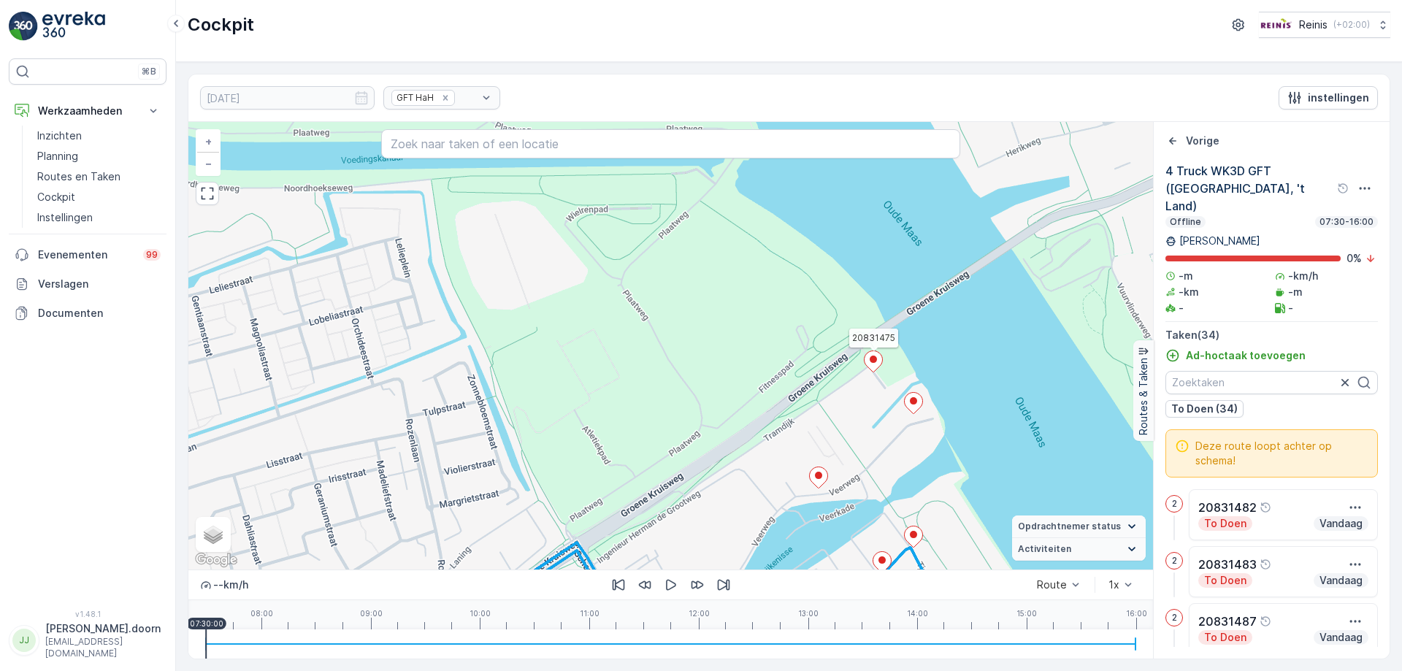
drag, startPoint x: 878, startPoint y: 371, endPoint x: 781, endPoint y: 171, distance: 222.0
click at [781, 171] on div "2 2 2 2 2 20831475 + − Satelliet stappenplan Terrein Hybride Leaflet Sneltoetse…" at bounding box center [670, 346] width 964 height 448
